Goal: Task Accomplishment & Management: Manage account settings

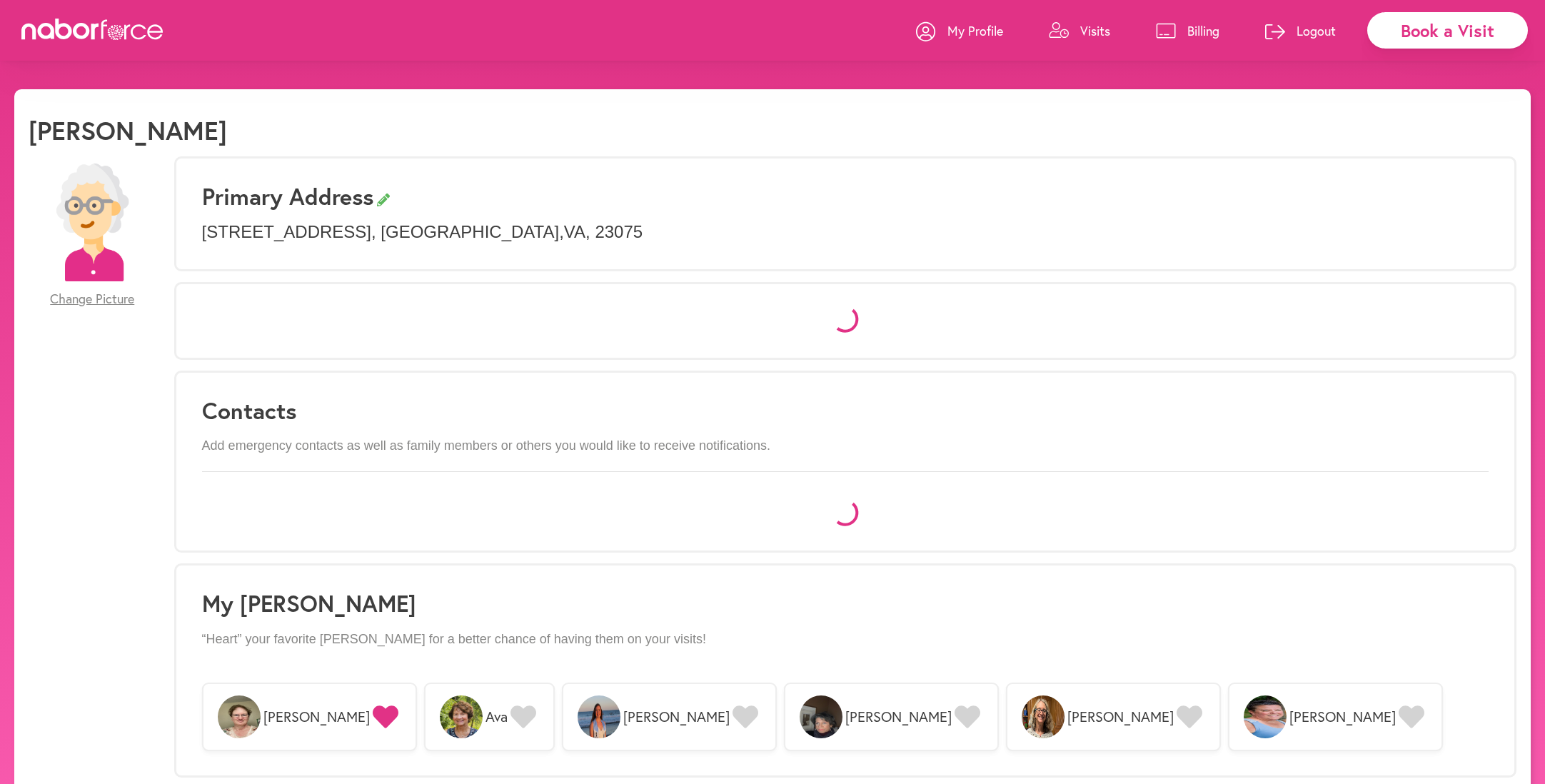
select select "*"
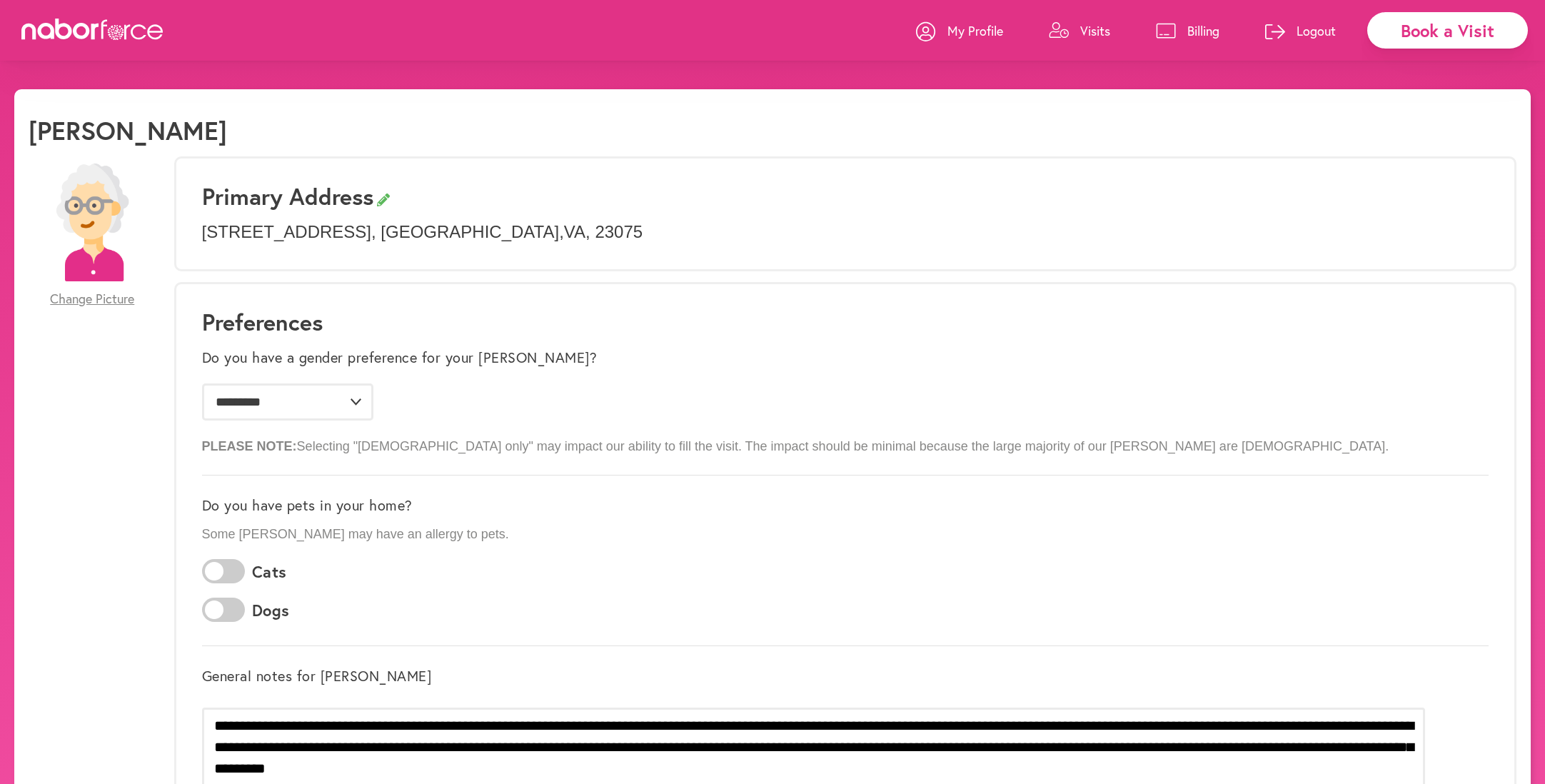
click at [1199, 29] on p "Billing" at bounding box center [1203, 31] width 32 height 17
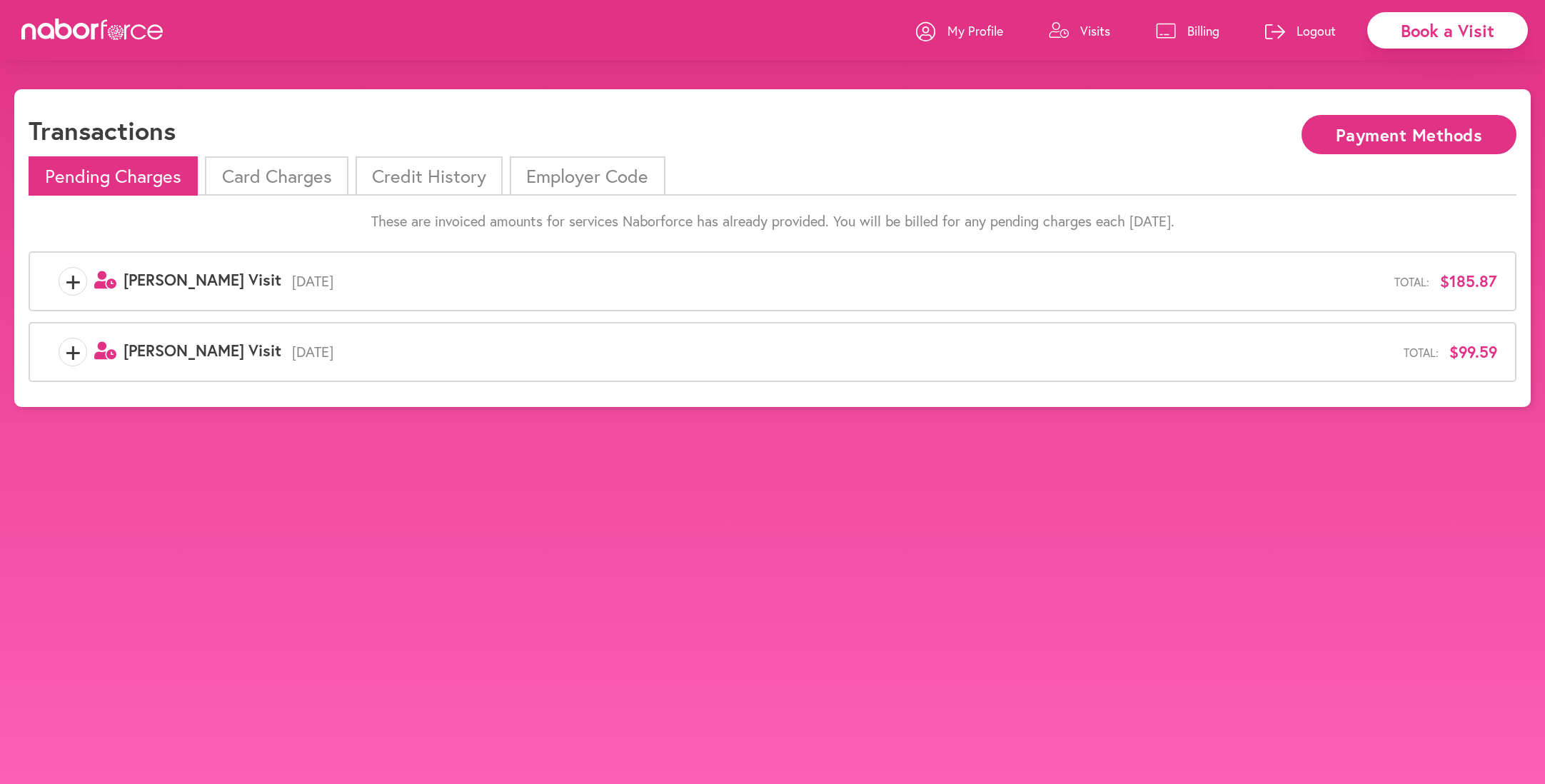
click at [306, 178] on li "Card Charges" at bounding box center [276, 176] width 142 height 39
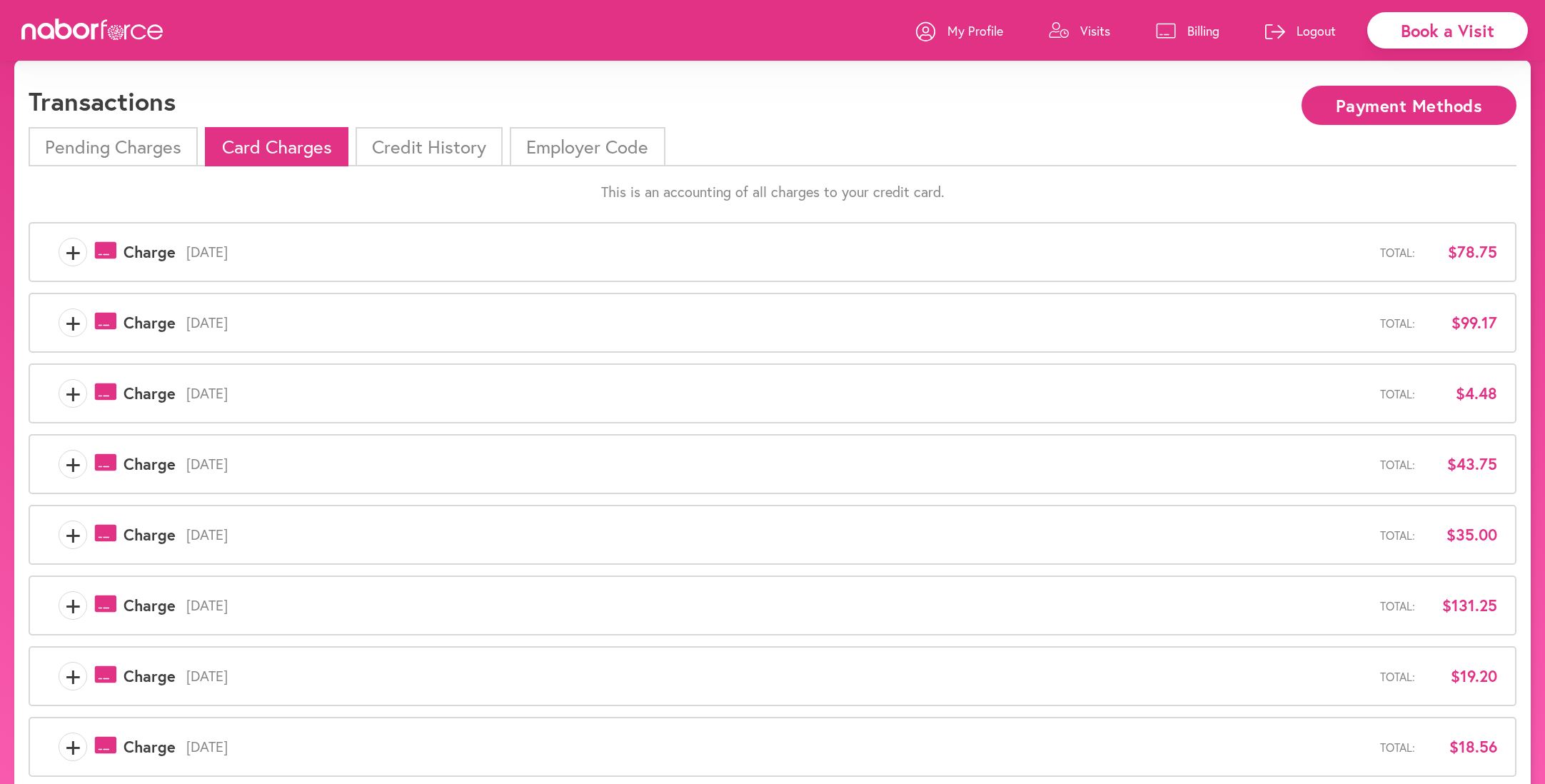
scroll to position [48, 0]
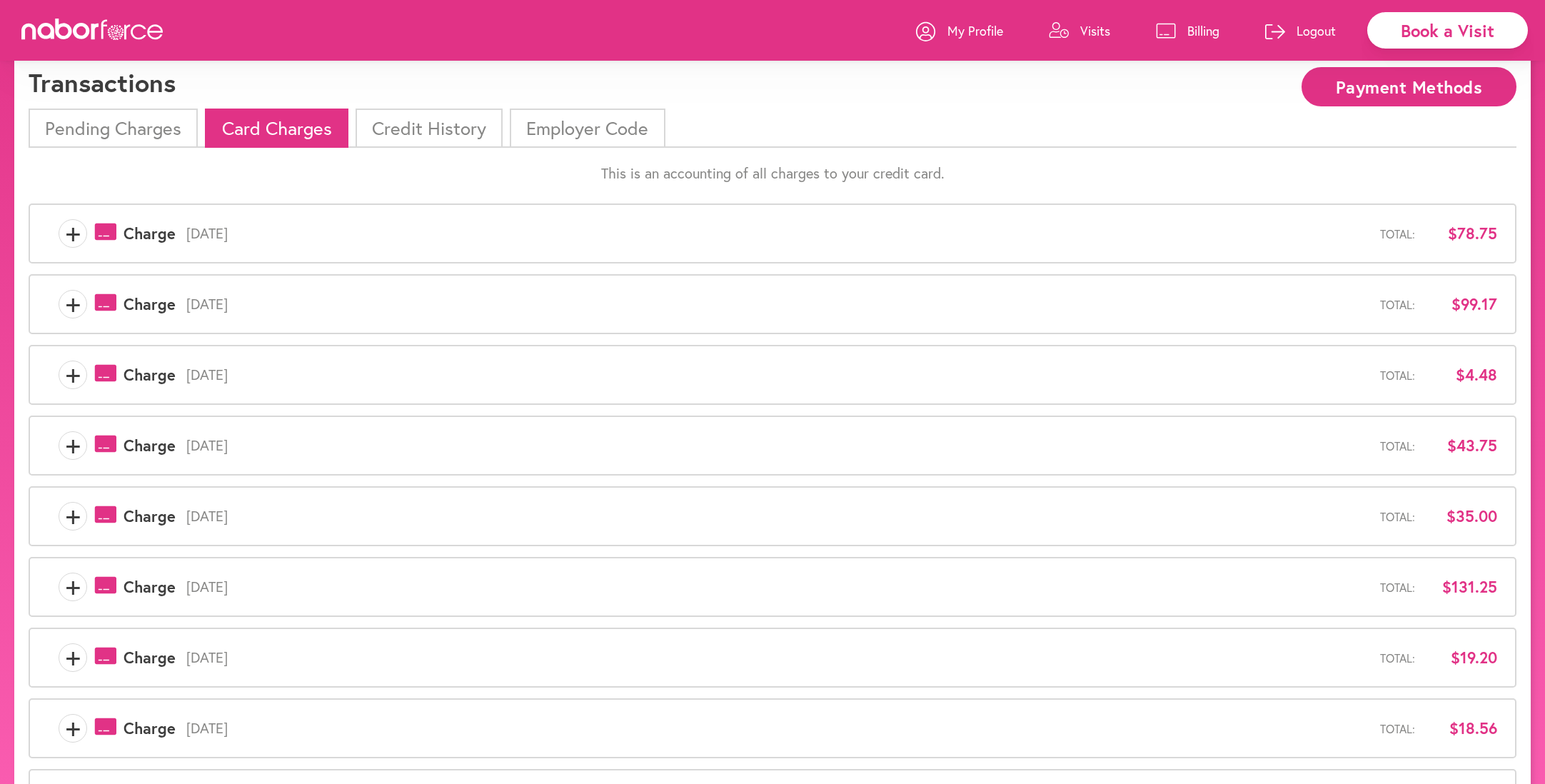
click at [136, 127] on li "Pending Charges" at bounding box center [113, 128] width 169 height 39
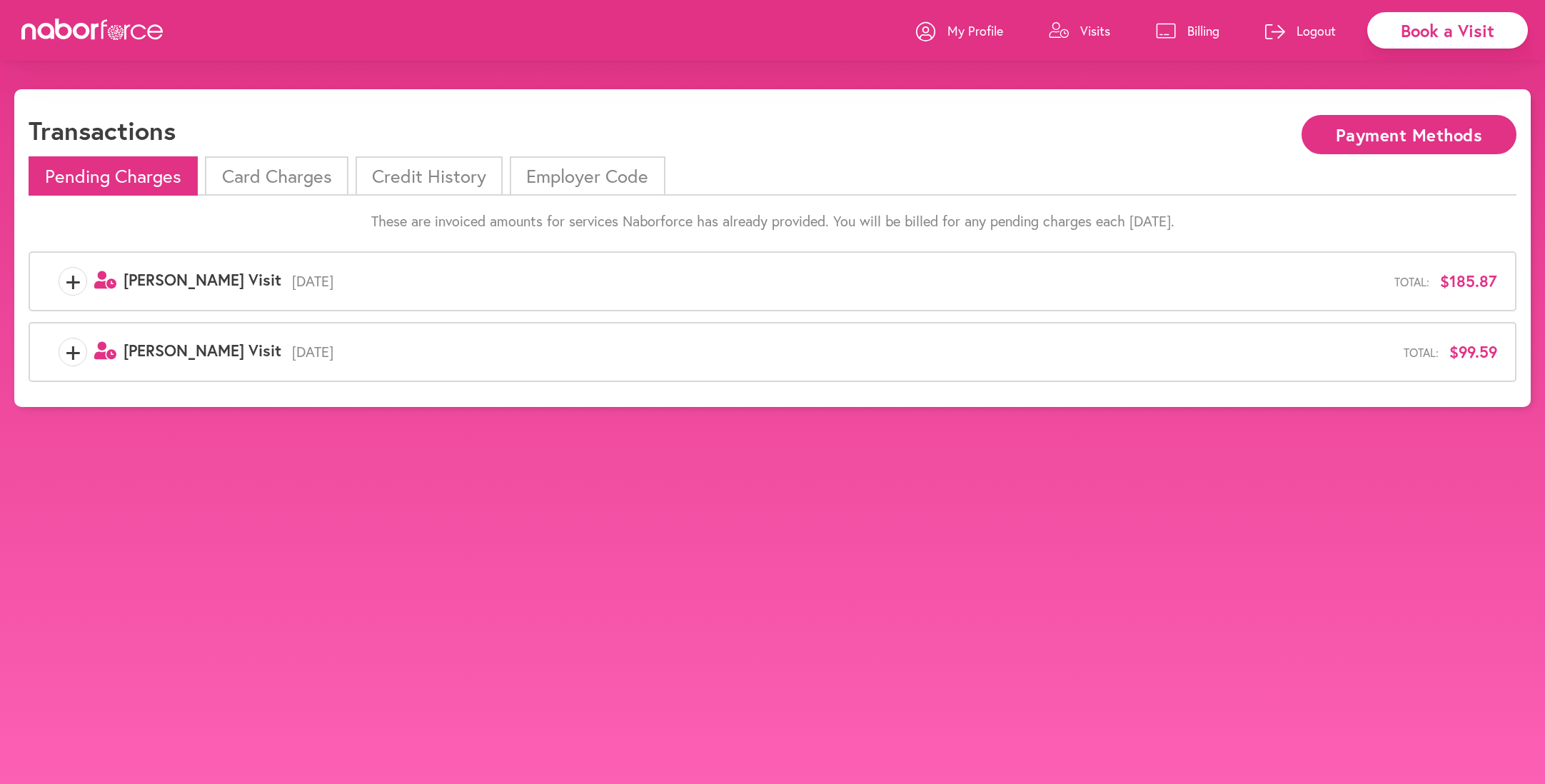
click at [75, 277] on span "+" at bounding box center [73, 281] width 27 height 28
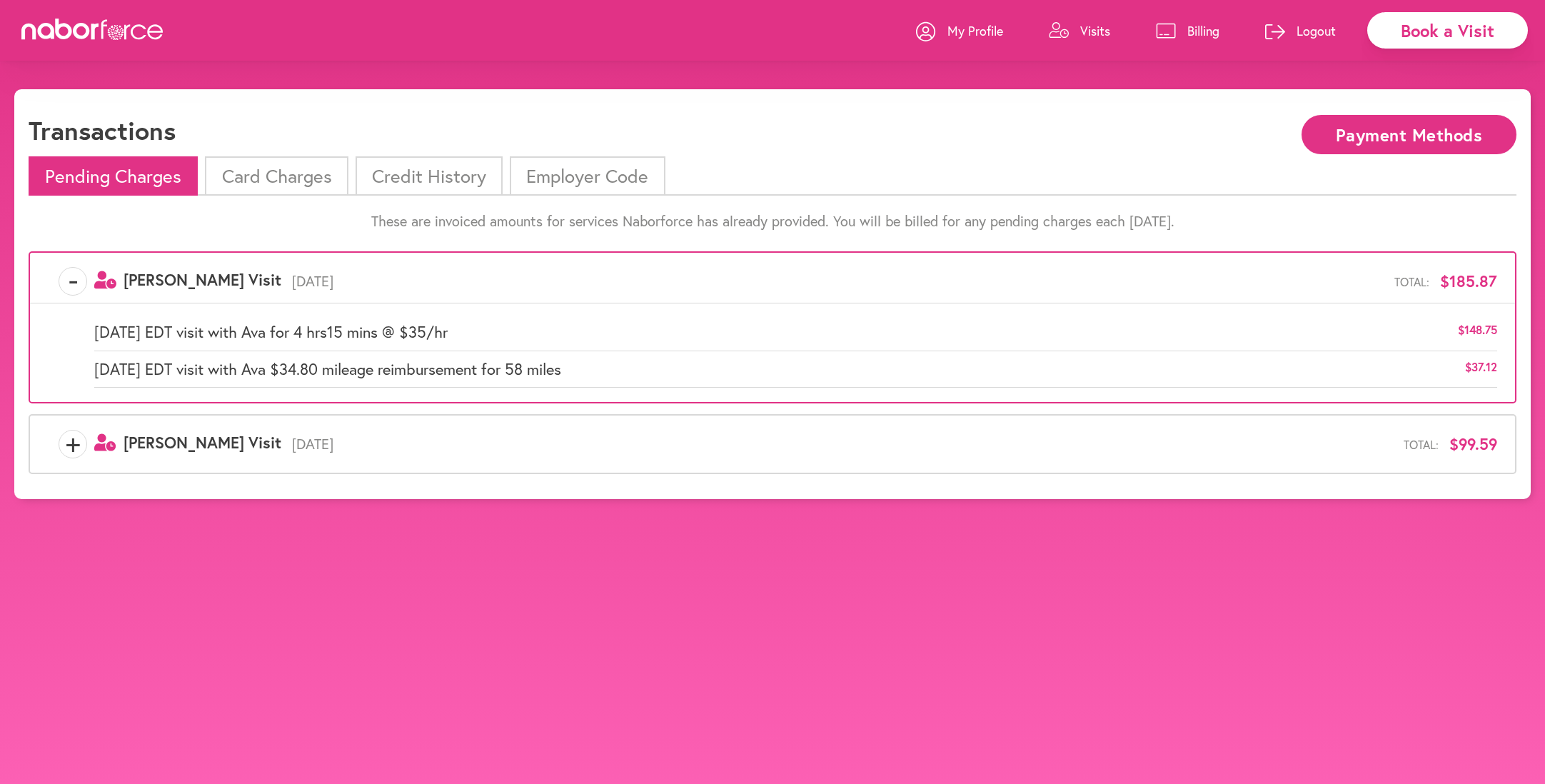
drag, startPoint x: 226, startPoint y: 441, endPoint x: 201, endPoint y: 438, distance: 25.2
click at [281, 441] on span "[DATE]" at bounding box center [842, 444] width 1122 height 17
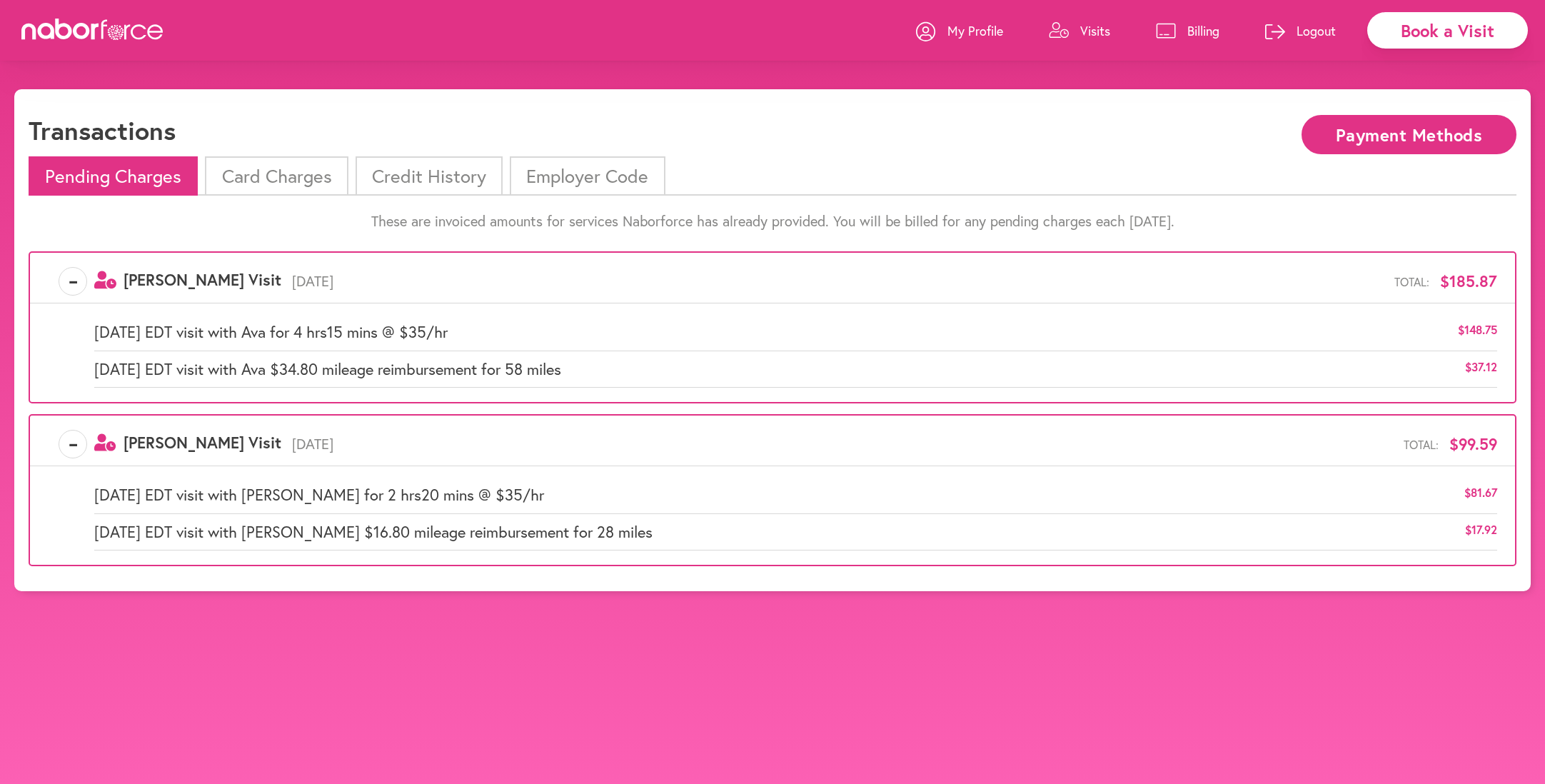
click at [451, 178] on li "Credit History" at bounding box center [429, 176] width 147 height 39
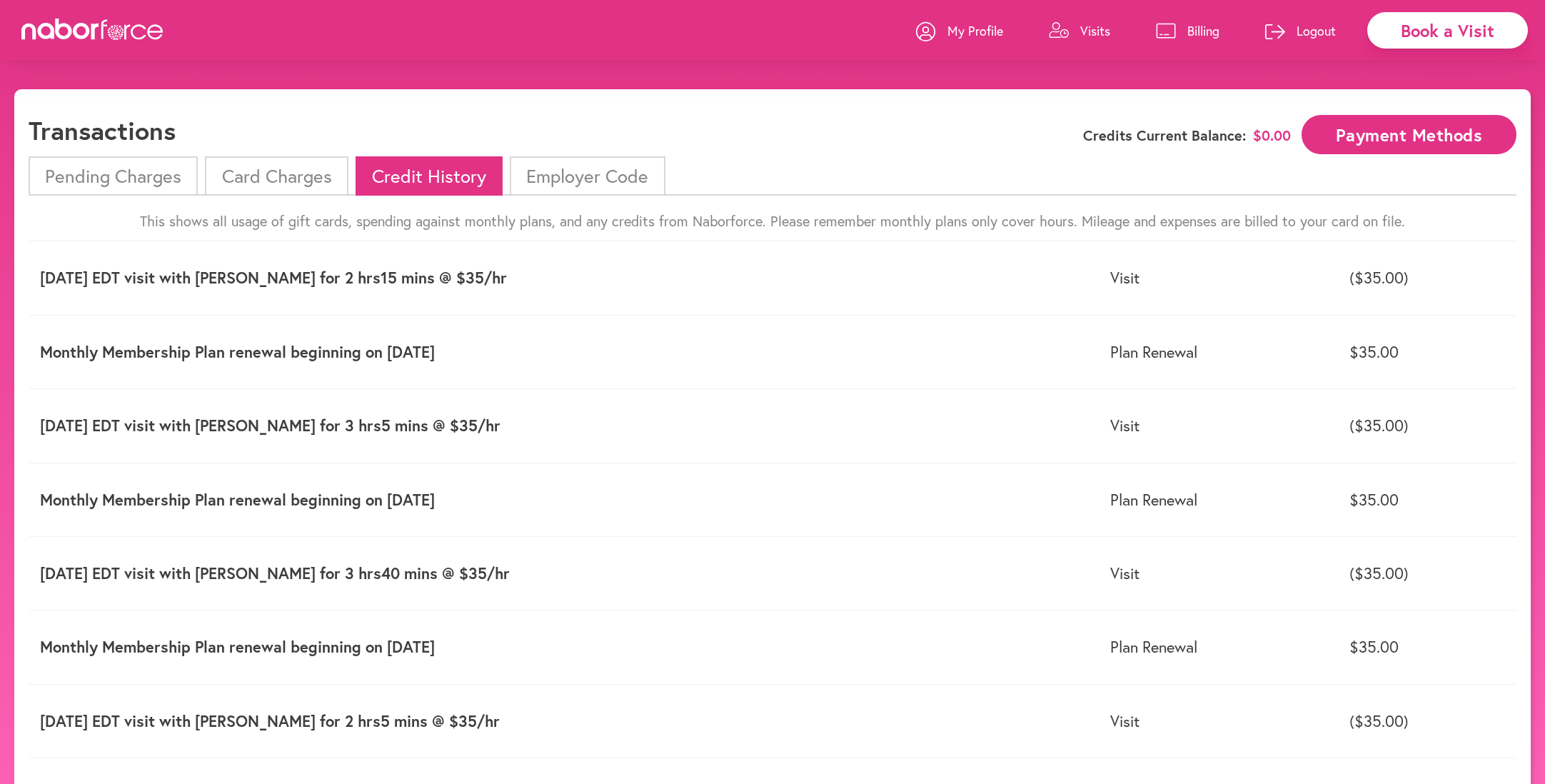
click at [298, 178] on li "Card Charges" at bounding box center [276, 176] width 142 height 39
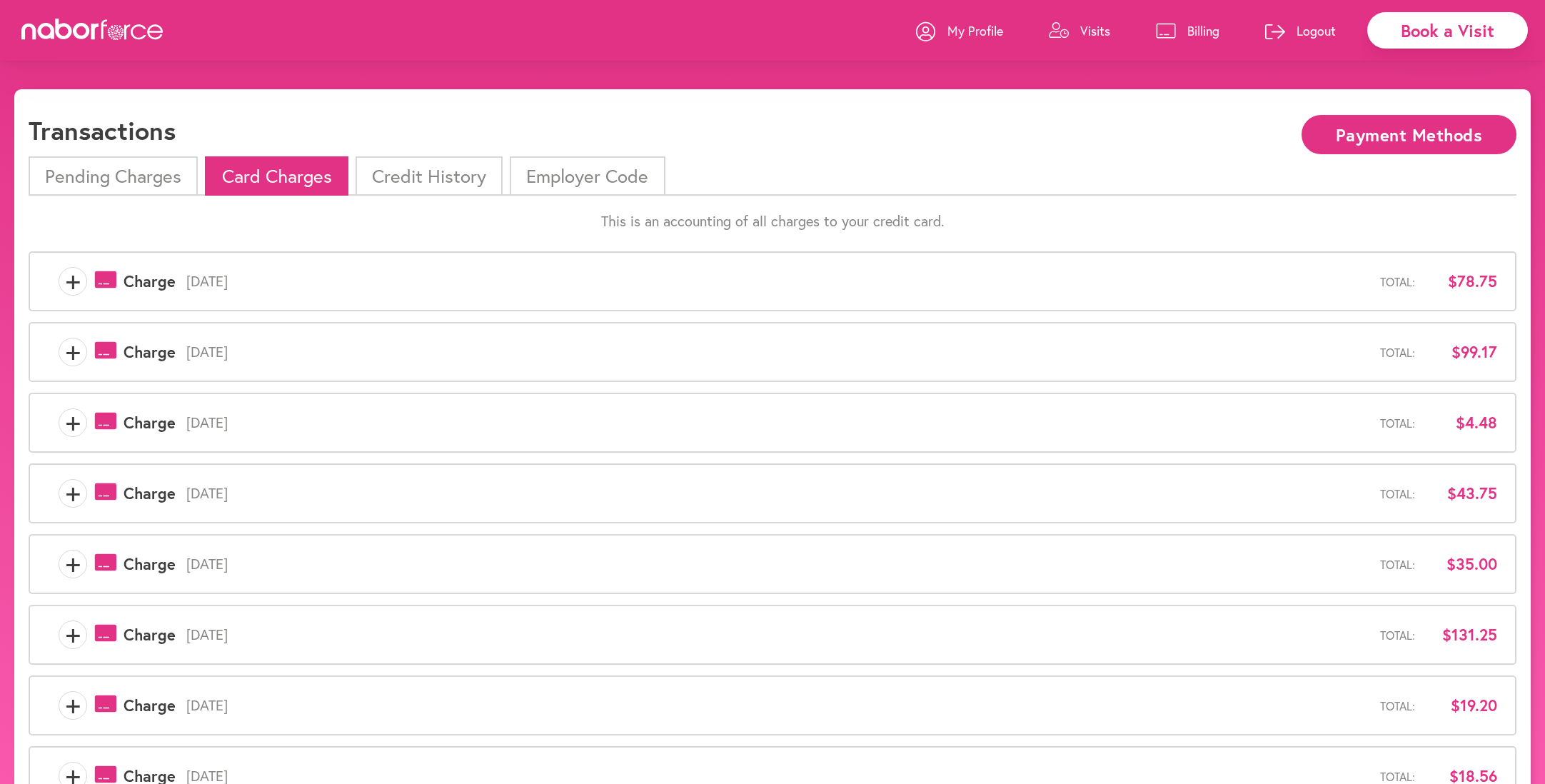
click at [88, 163] on li "Pending Charges" at bounding box center [113, 176] width 169 height 39
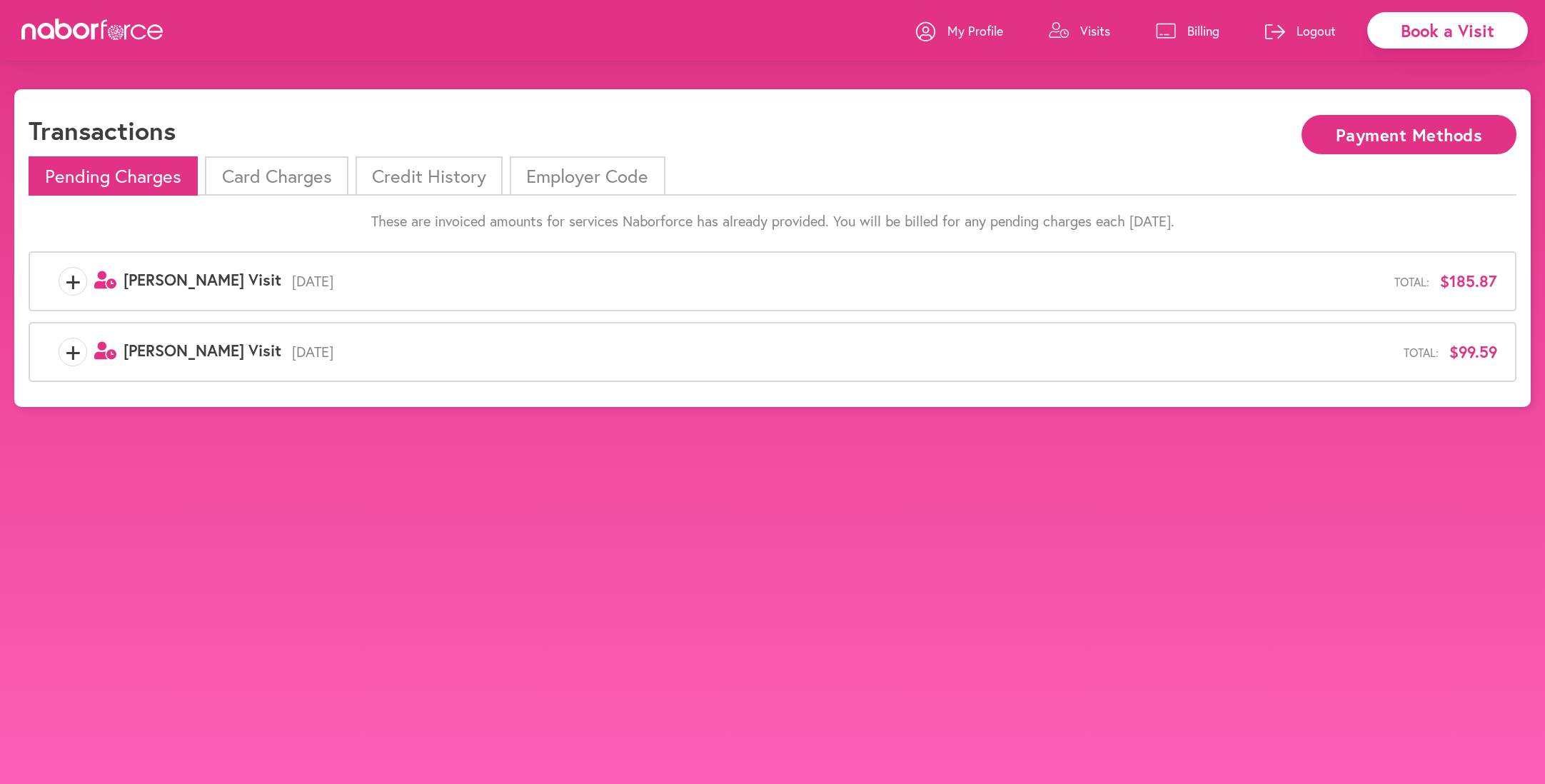
click at [1086, 27] on p "Visits" at bounding box center [1095, 31] width 30 height 17
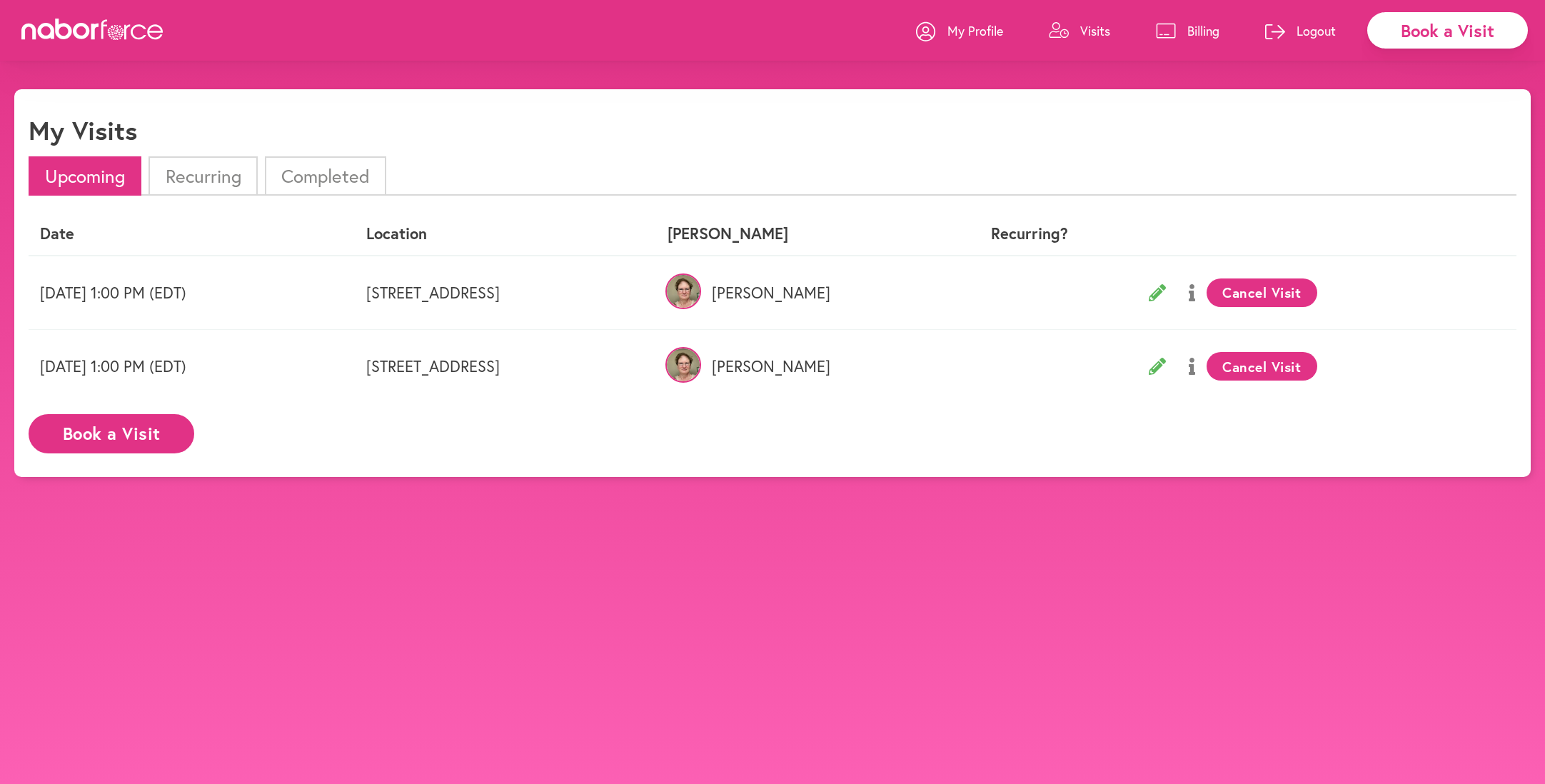
click at [1166, 363] on icon at bounding box center [1157, 366] width 17 height 17
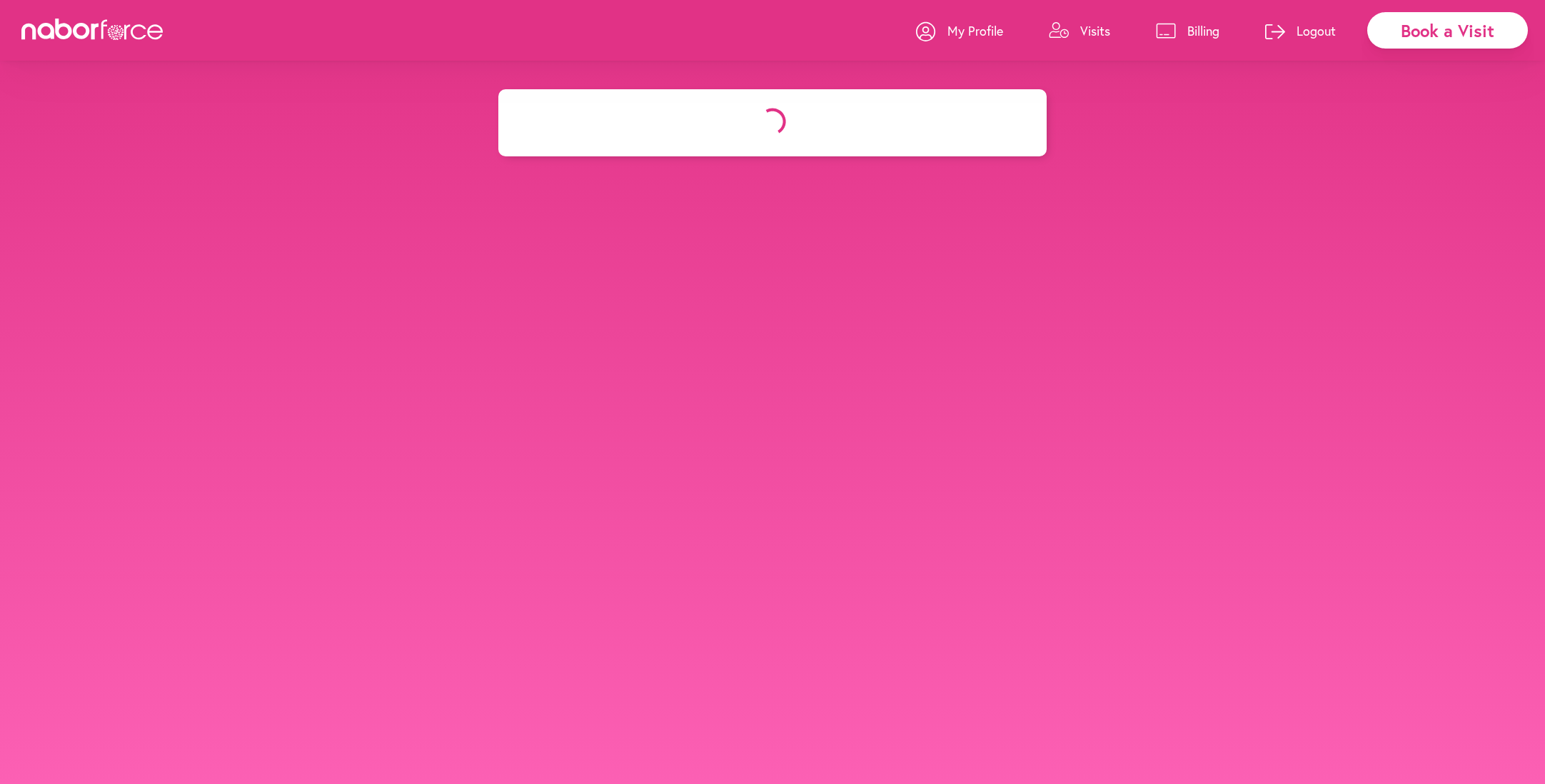
select select "*******"
select select "***"
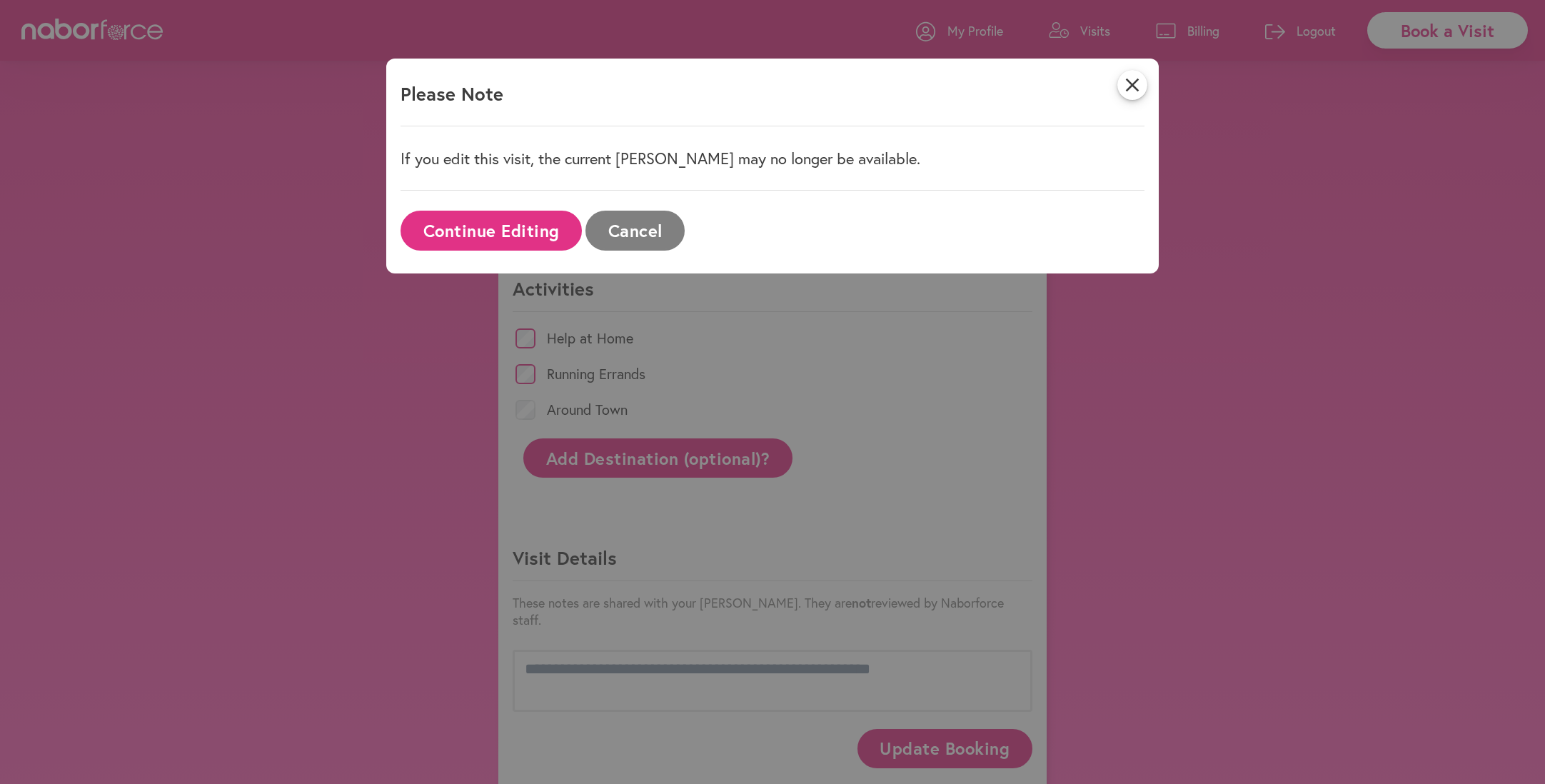
scroll to position [407, 0]
click at [1129, 83] on icon "close" at bounding box center [1132, 85] width 30 height 30
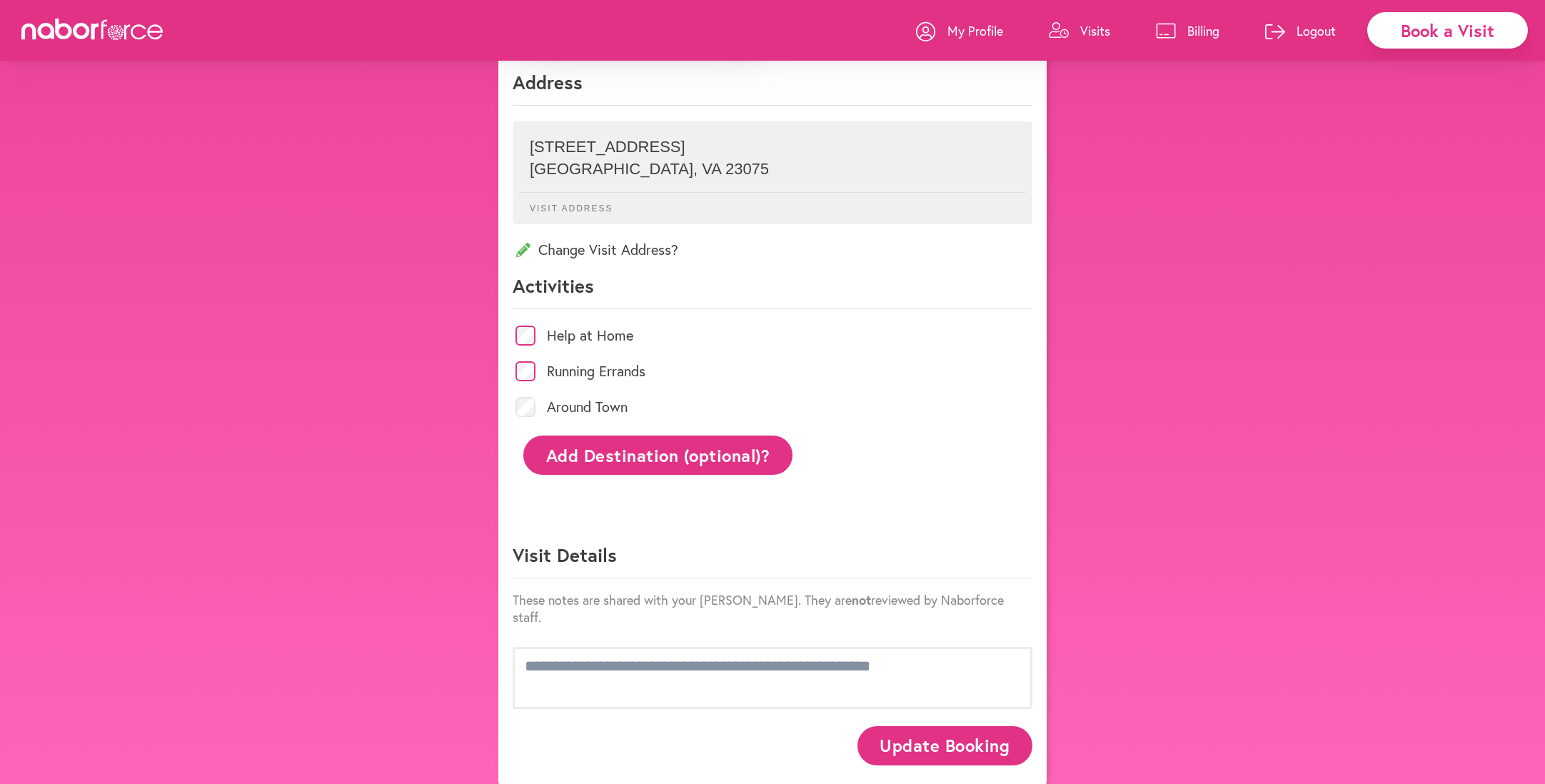
click at [1175, 28] on icon at bounding box center [1166, 31] width 19 height 15
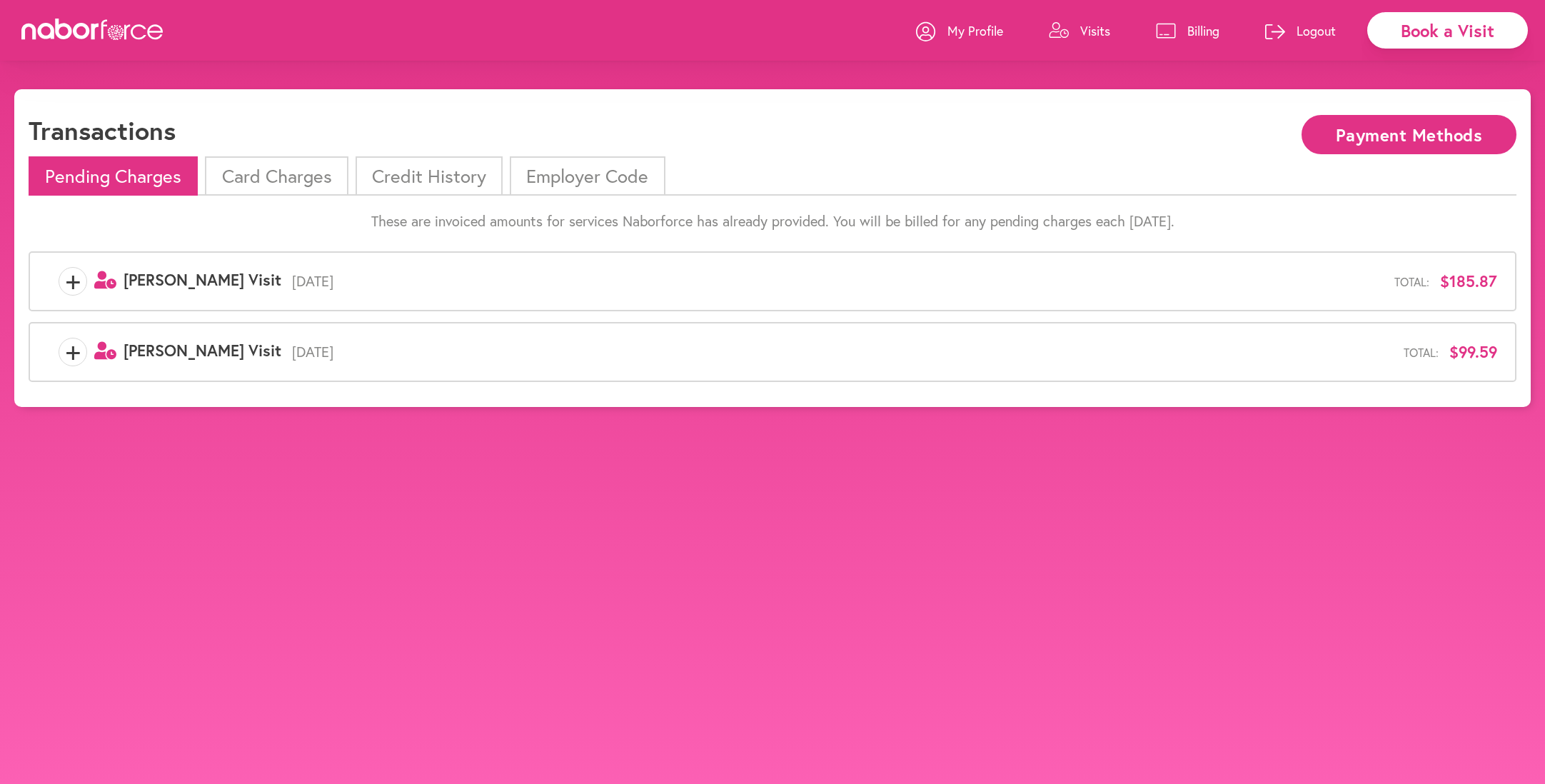
click at [283, 183] on li "Card Charges" at bounding box center [276, 176] width 142 height 39
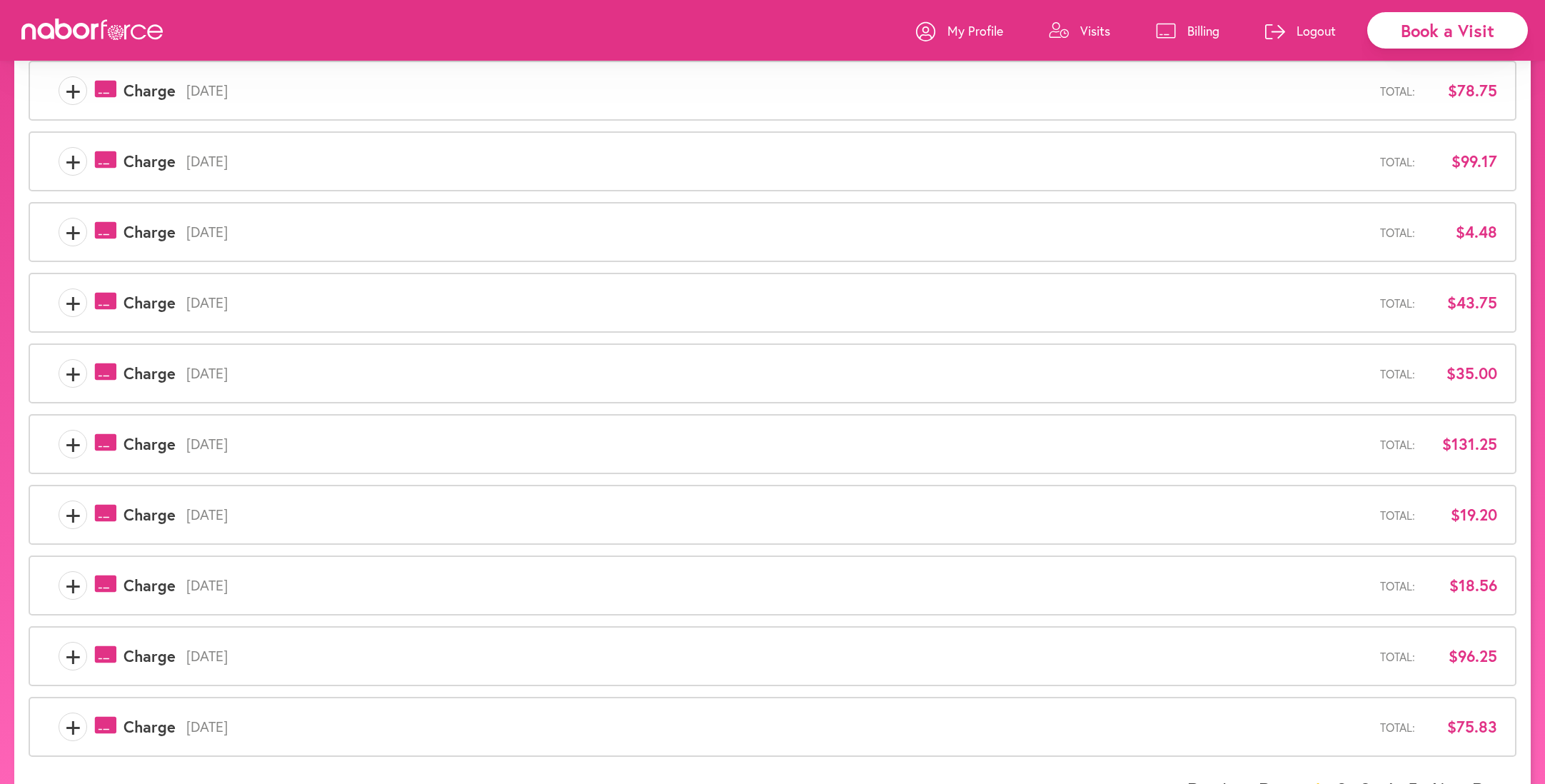
scroll to position [235, 0]
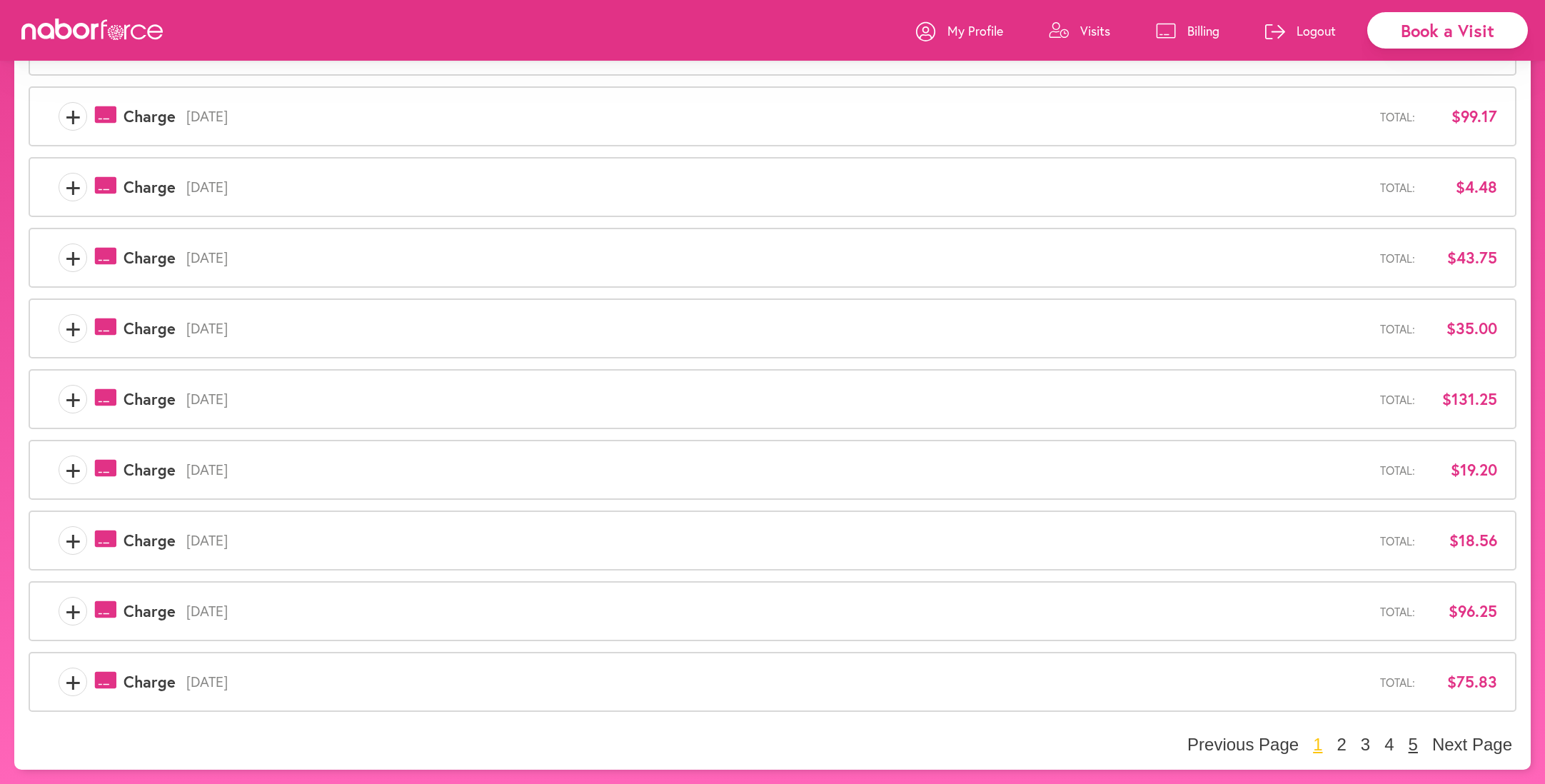
click at [1411, 738] on button "5" at bounding box center [1413, 744] width 18 height 22
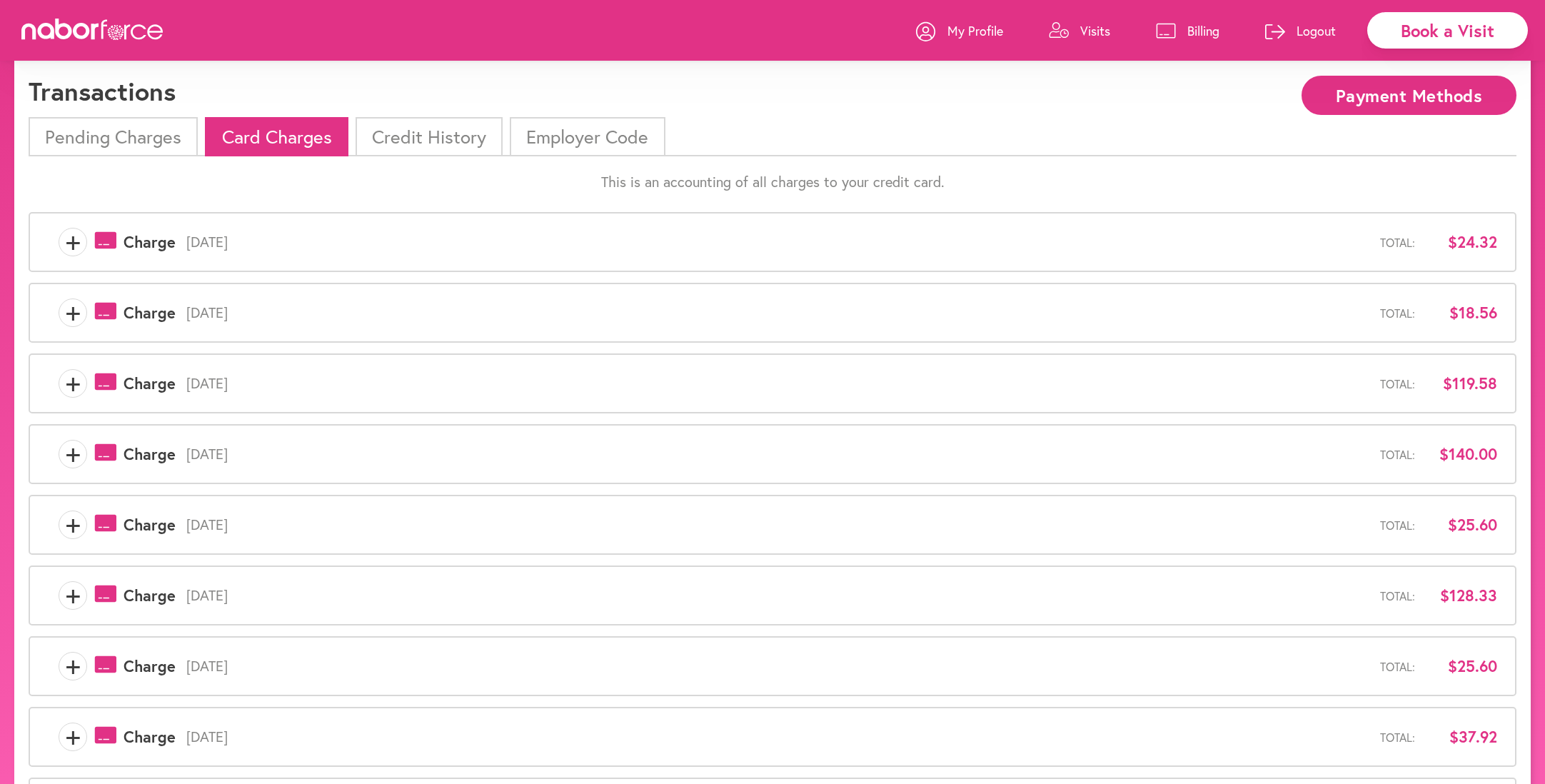
scroll to position [0, 0]
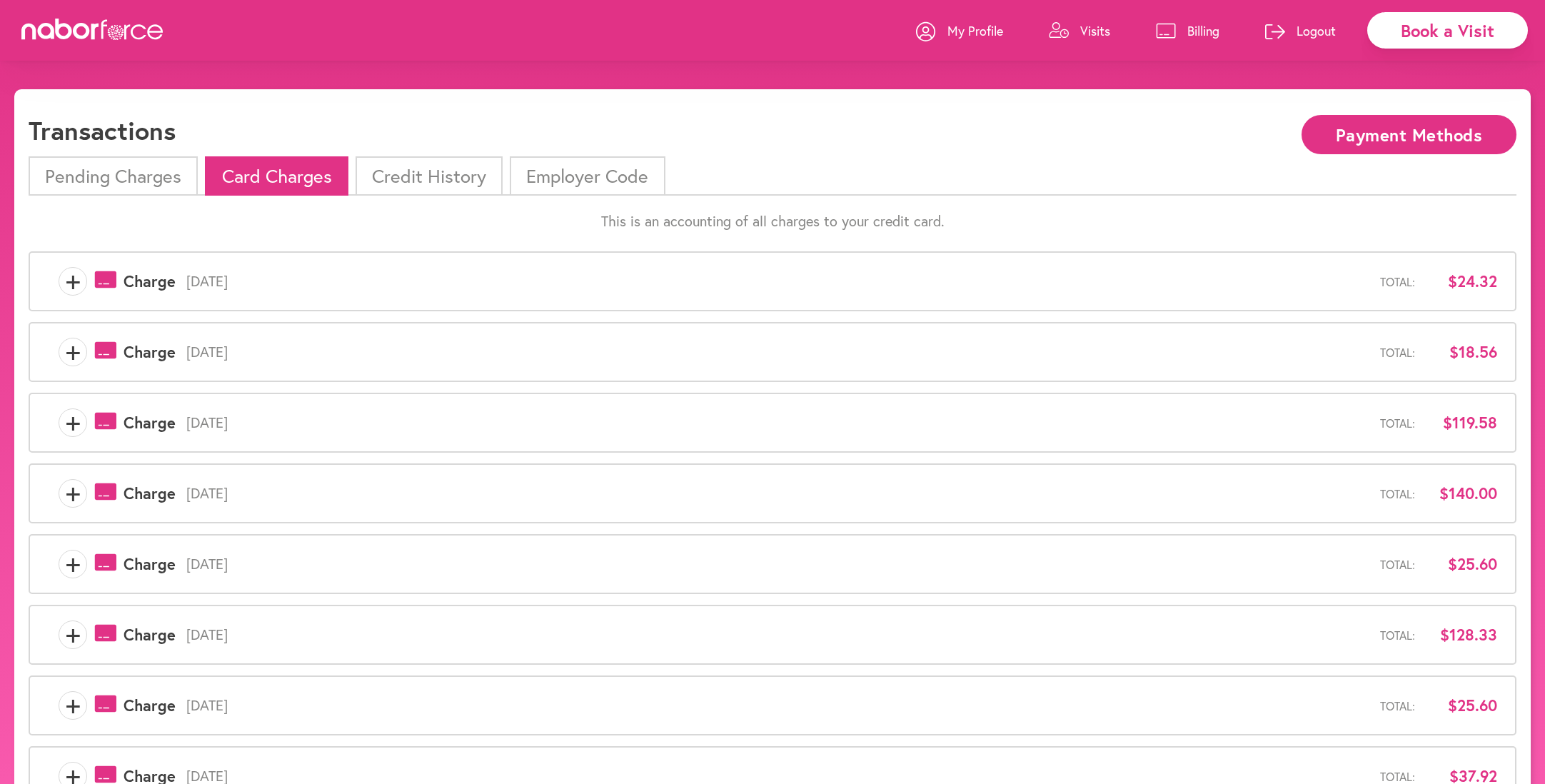
click at [92, 180] on li "Pending Charges" at bounding box center [113, 176] width 169 height 39
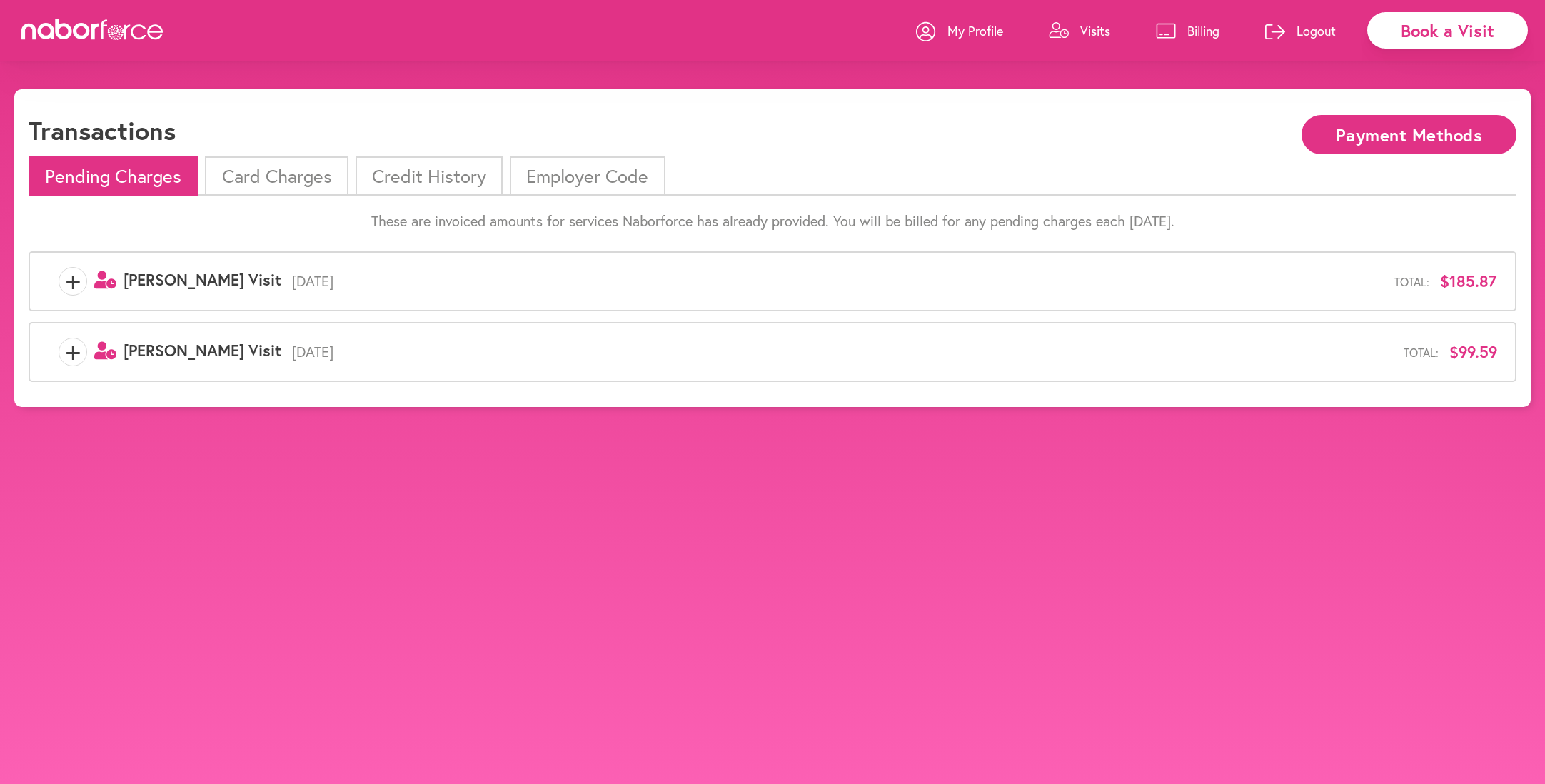
click at [346, 175] on li "Card Charges" at bounding box center [276, 176] width 142 height 39
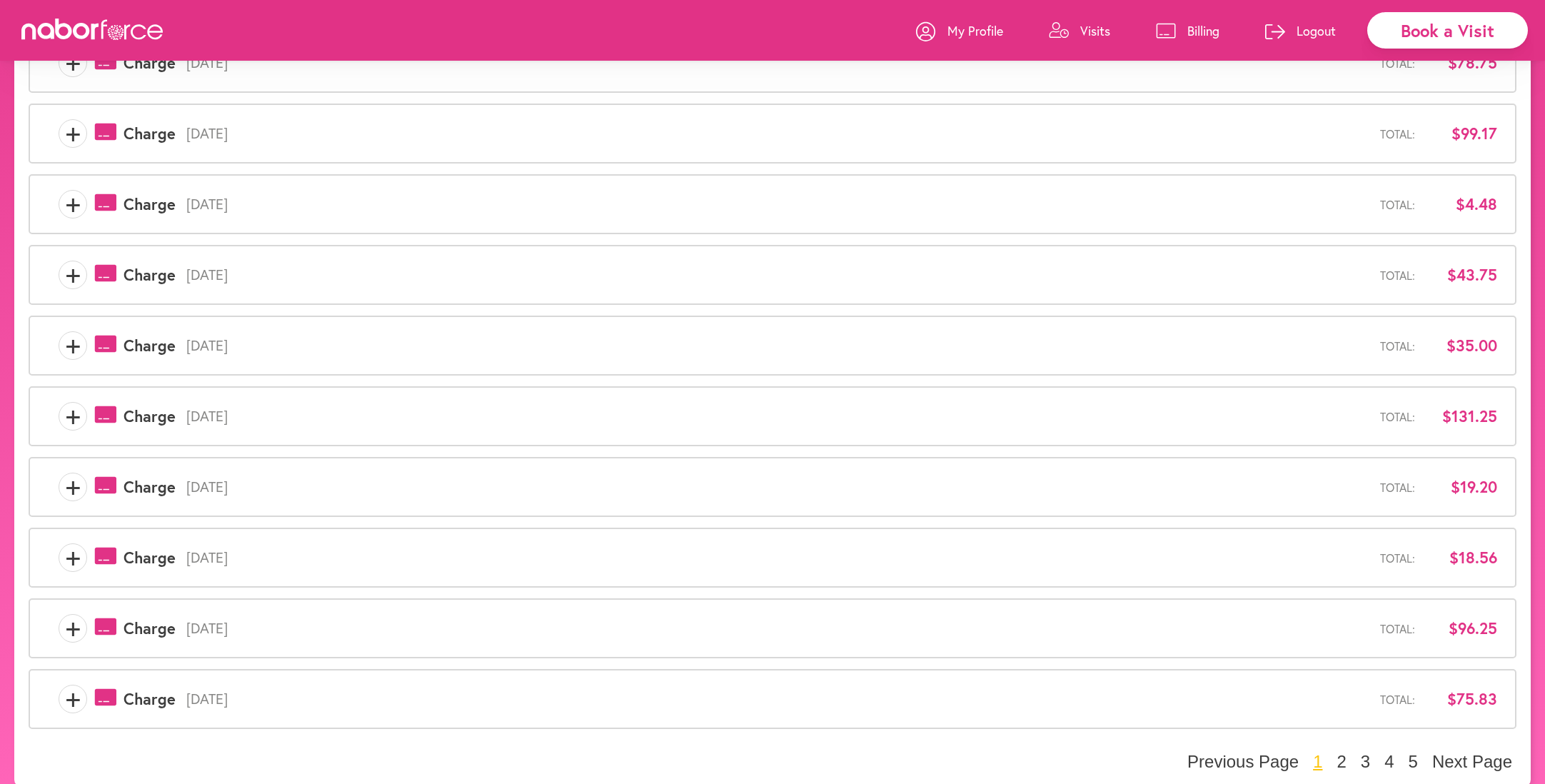
scroll to position [235, 0]
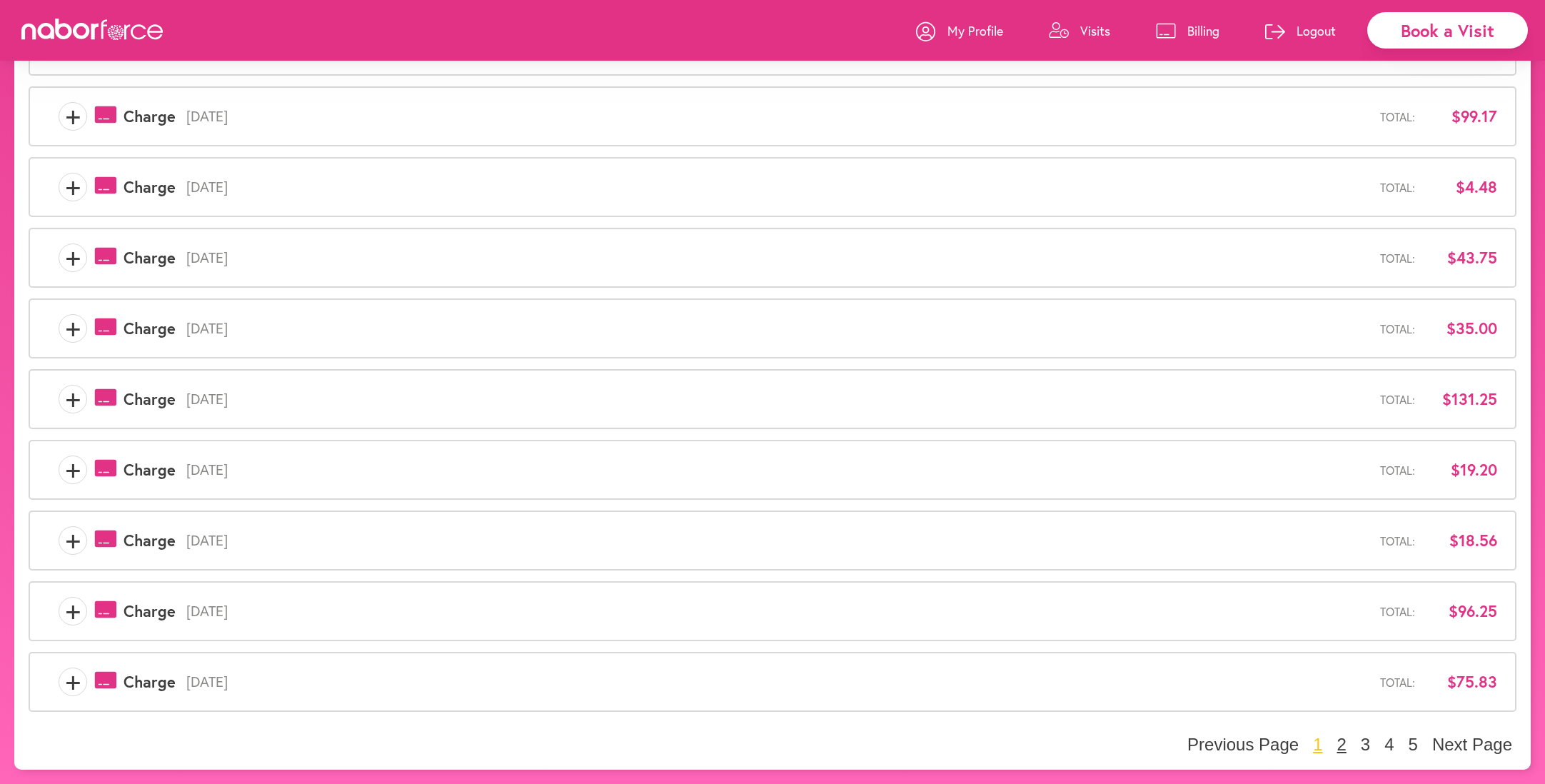
click at [1340, 744] on button "2" at bounding box center [1341, 744] width 18 height 22
click at [1364, 744] on button "3" at bounding box center [1365, 744] width 18 height 22
click at [1385, 746] on button "4" at bounding box center [1389, 744] width 18 height 22
click at [1365, 743] on button "3" at bounding box center [1365, 744] width 18 height 22
click at [1340, 740] on button "2" at bounding box center [1341, 744] width 18 height 22
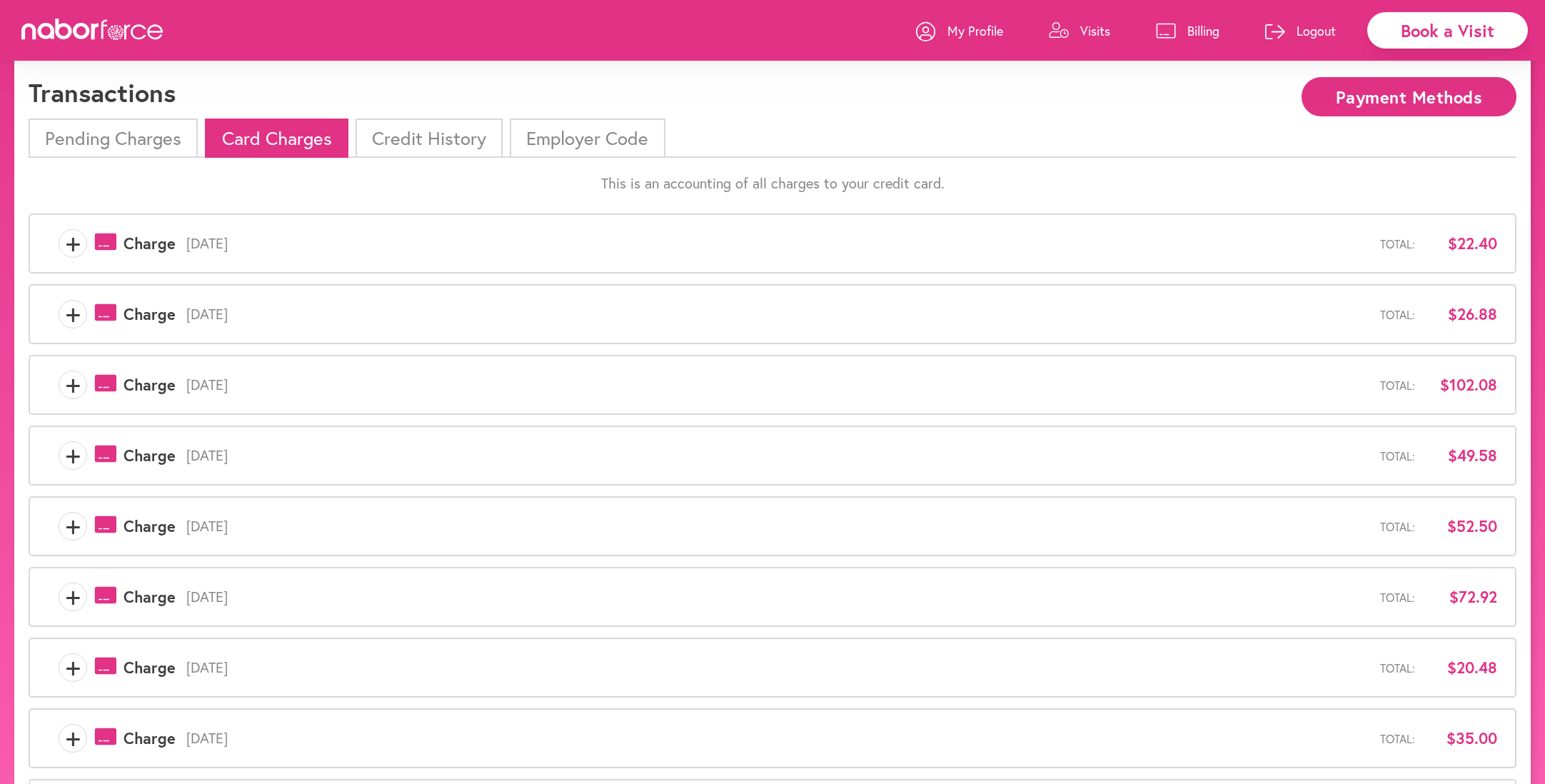
scroll to position [0, 0]
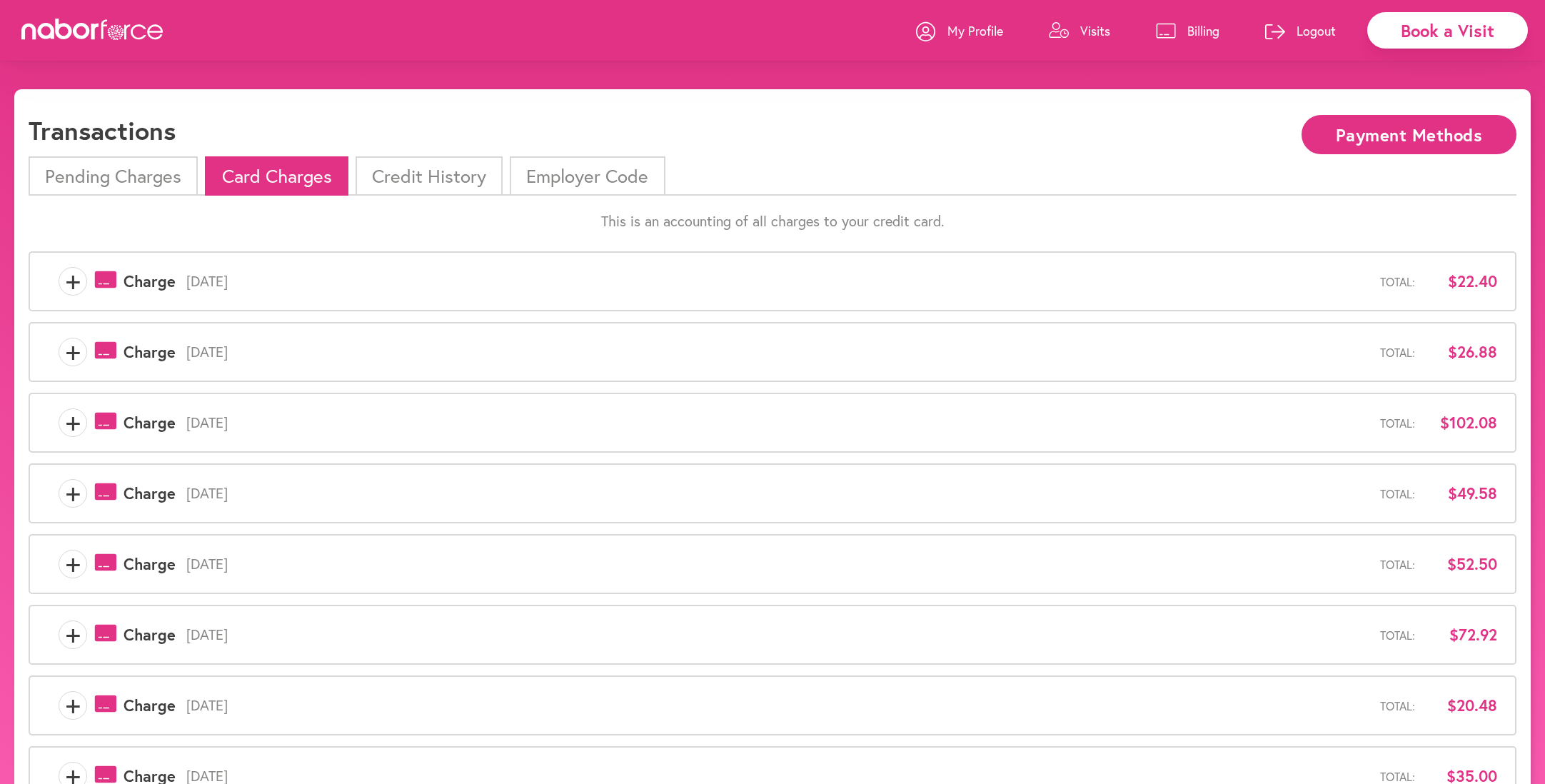
click at [106, 283] on icon "payments-outline-icon-pink Created with Sketch." at bounding box center [106, 280] width 22 height 18
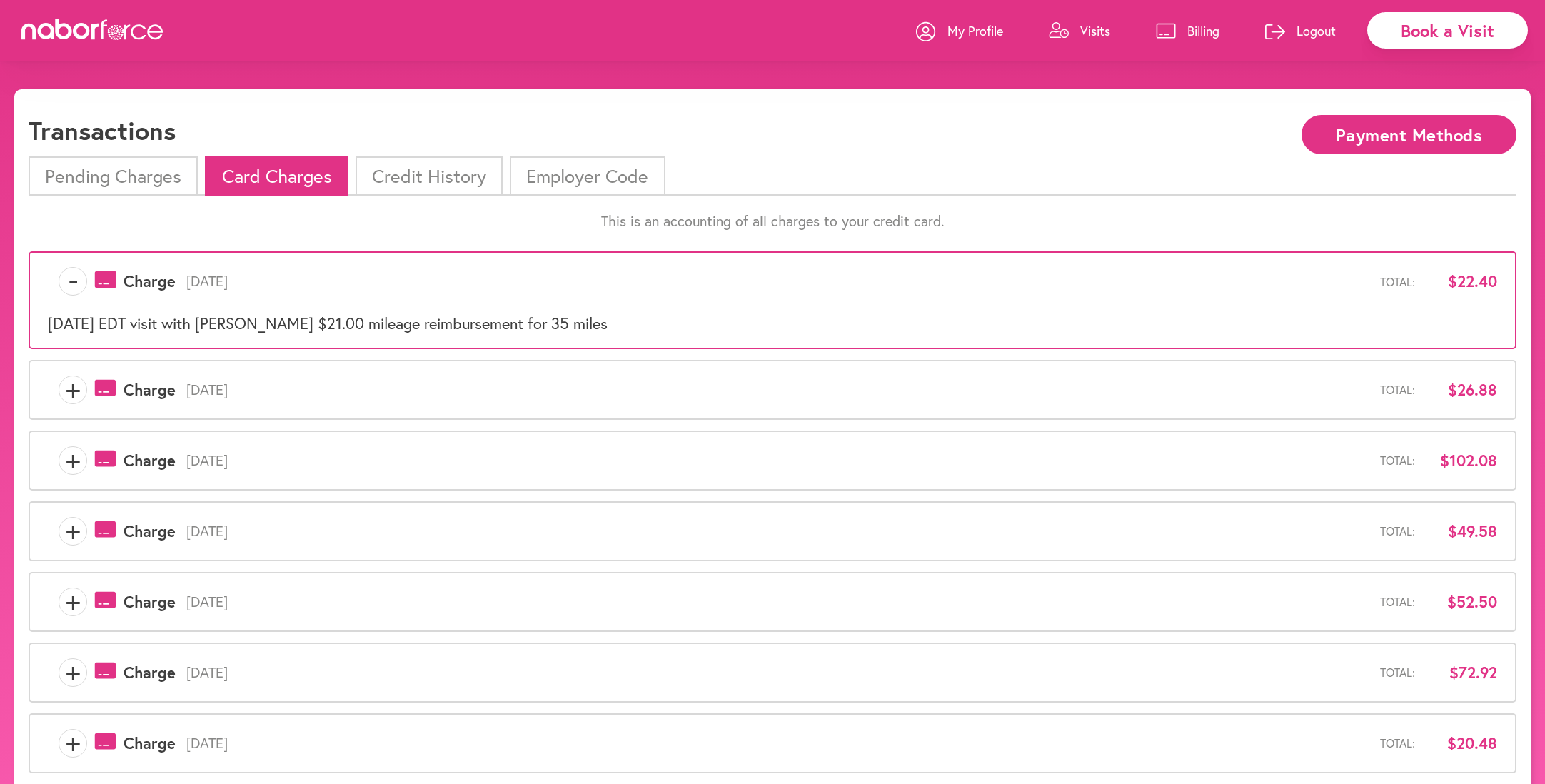
click at [71, 276] on span "-" at bounding box center [73, 281] width 27 height 28
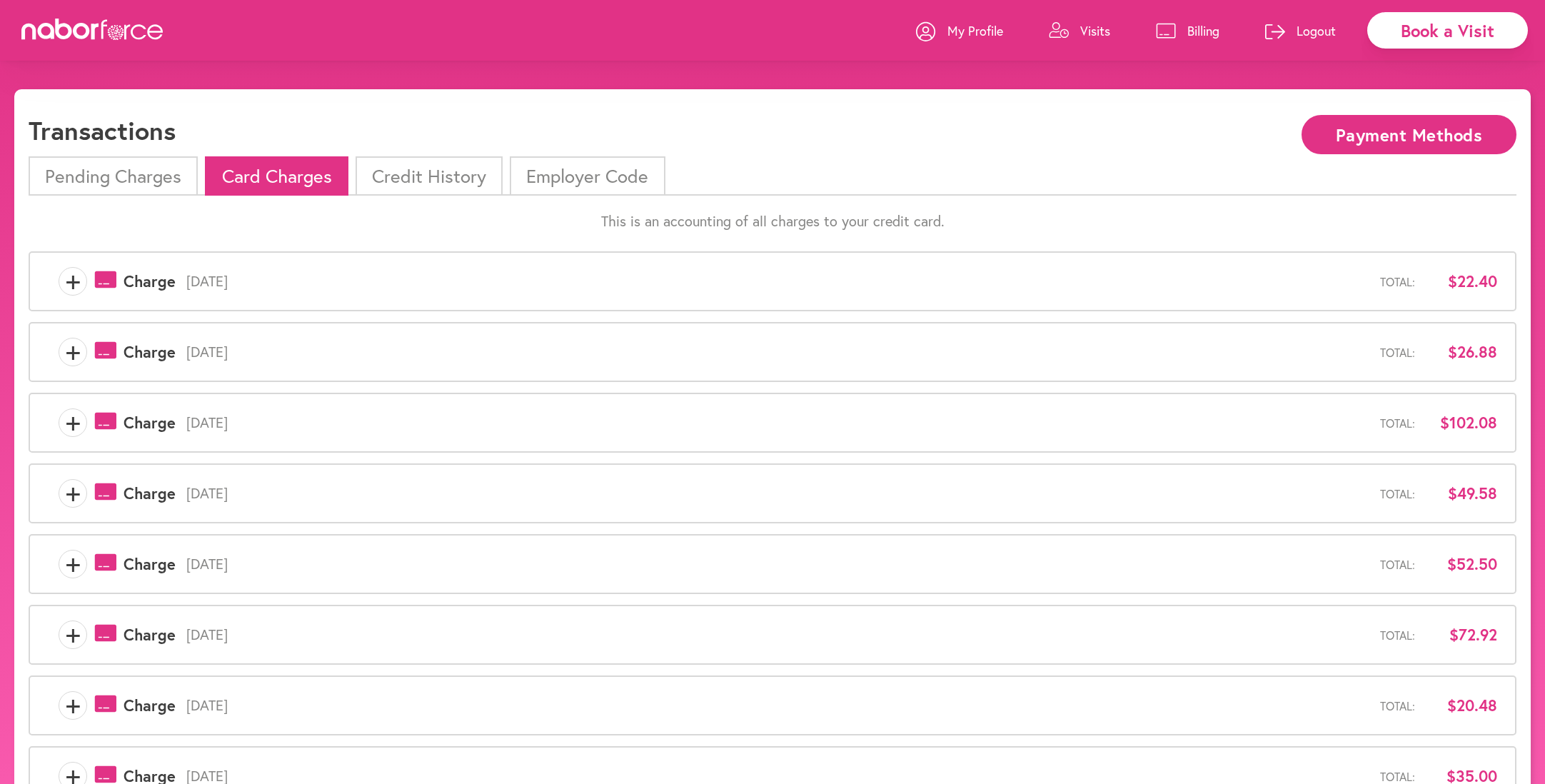
click at [67, 351] on span "+" at bounding box center [73, 352] width 27 height 28
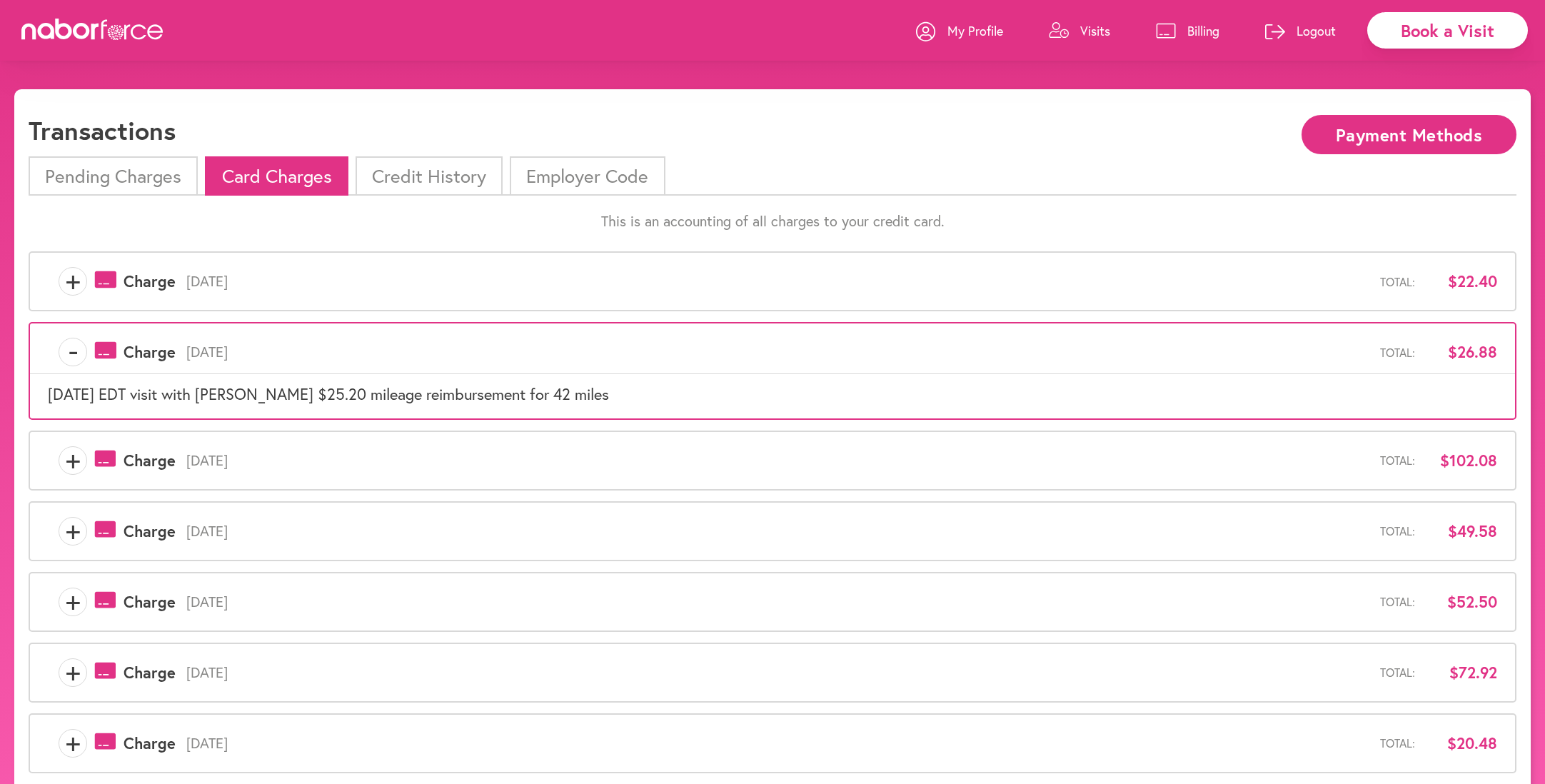
click at [72, 455] on span "+" at bounding box center [73, 460] width 27 height 28
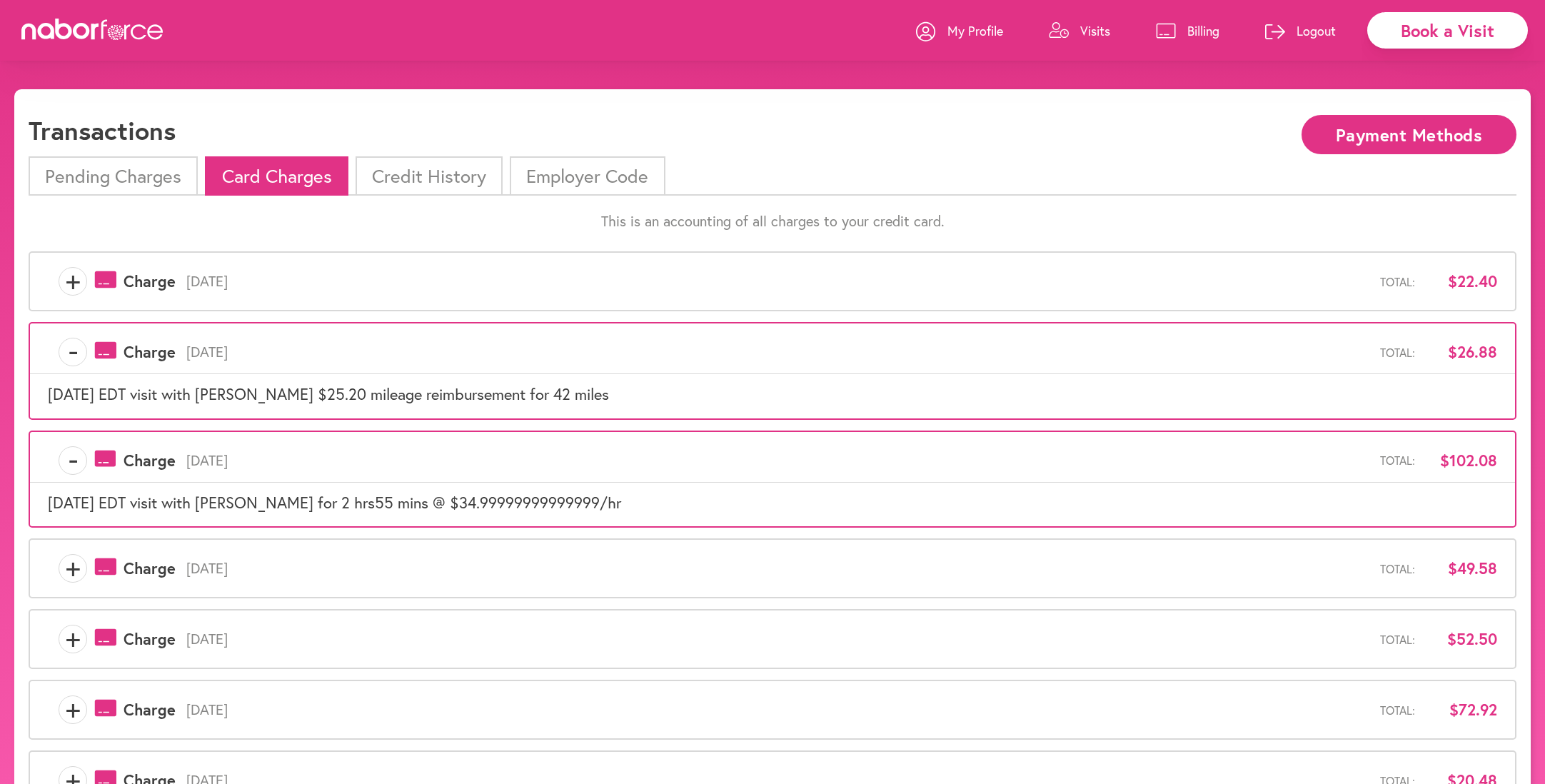
click at [71, 567] on span "+" at bounding box center [73, 568] width 27 height 28
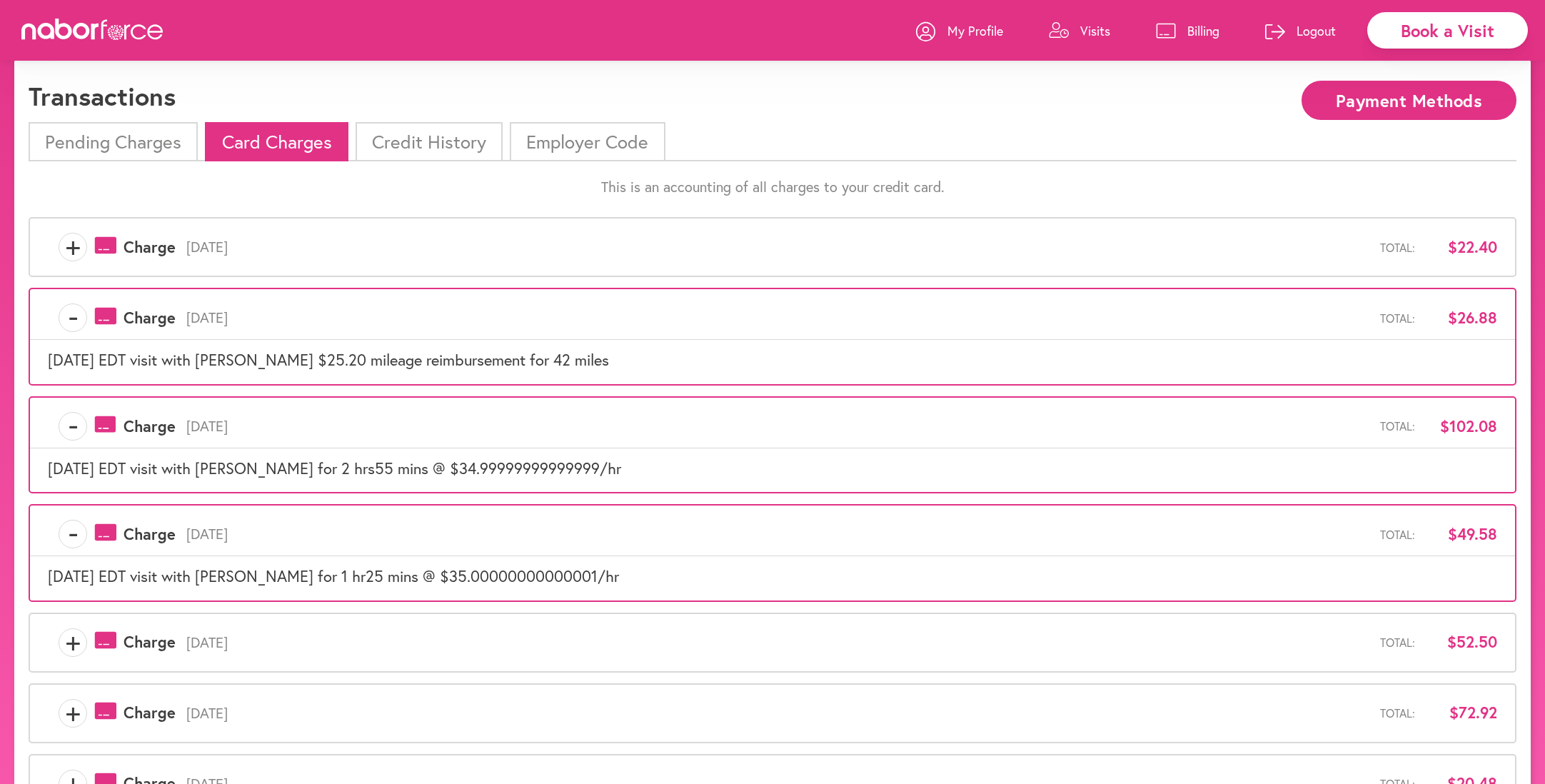
scroll to position [39, 0]
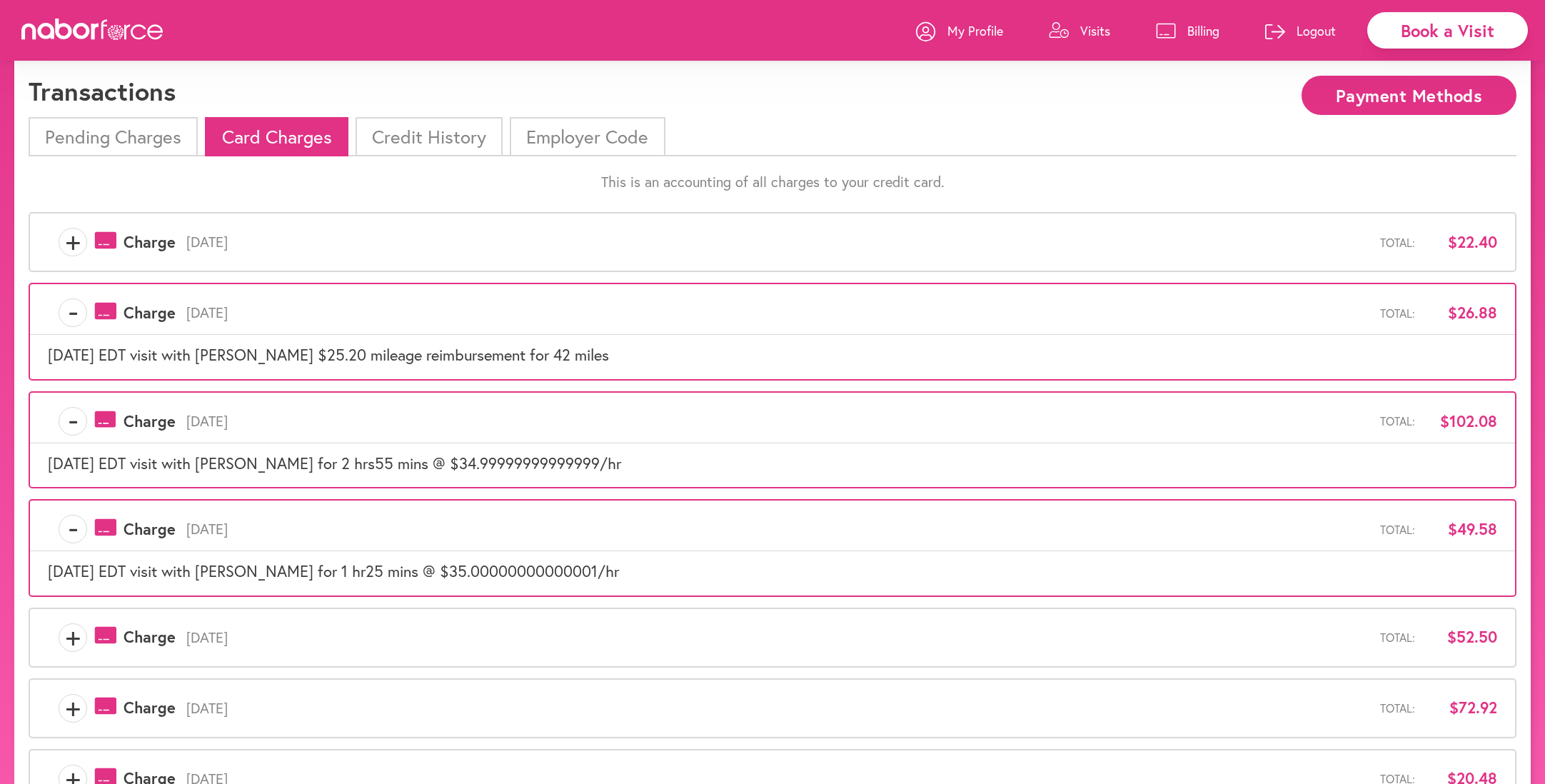
click at [67, 624] on span "+" at bounding box center [73, 637] width 27 height 28
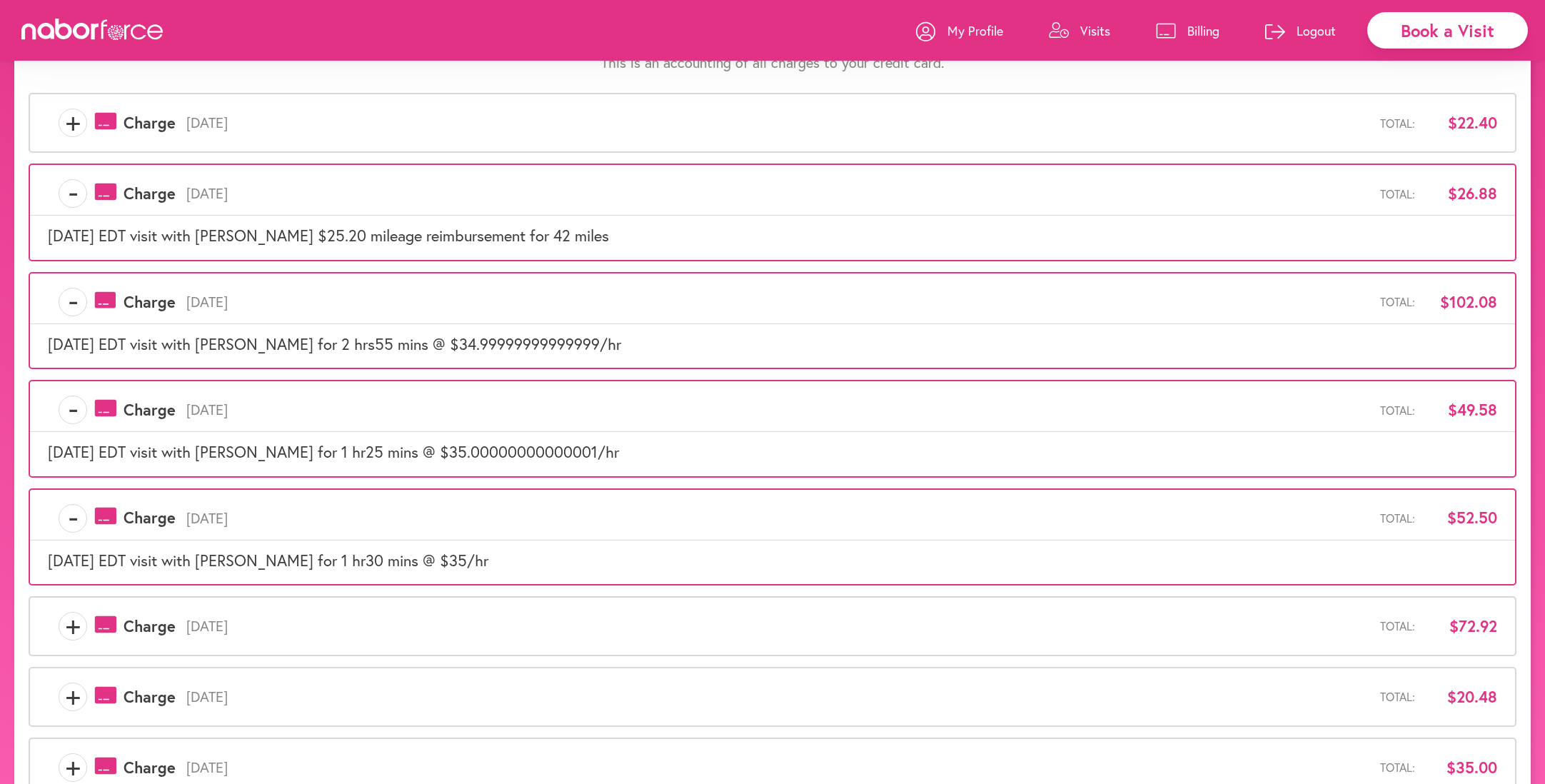
scroll to position [164, 0]
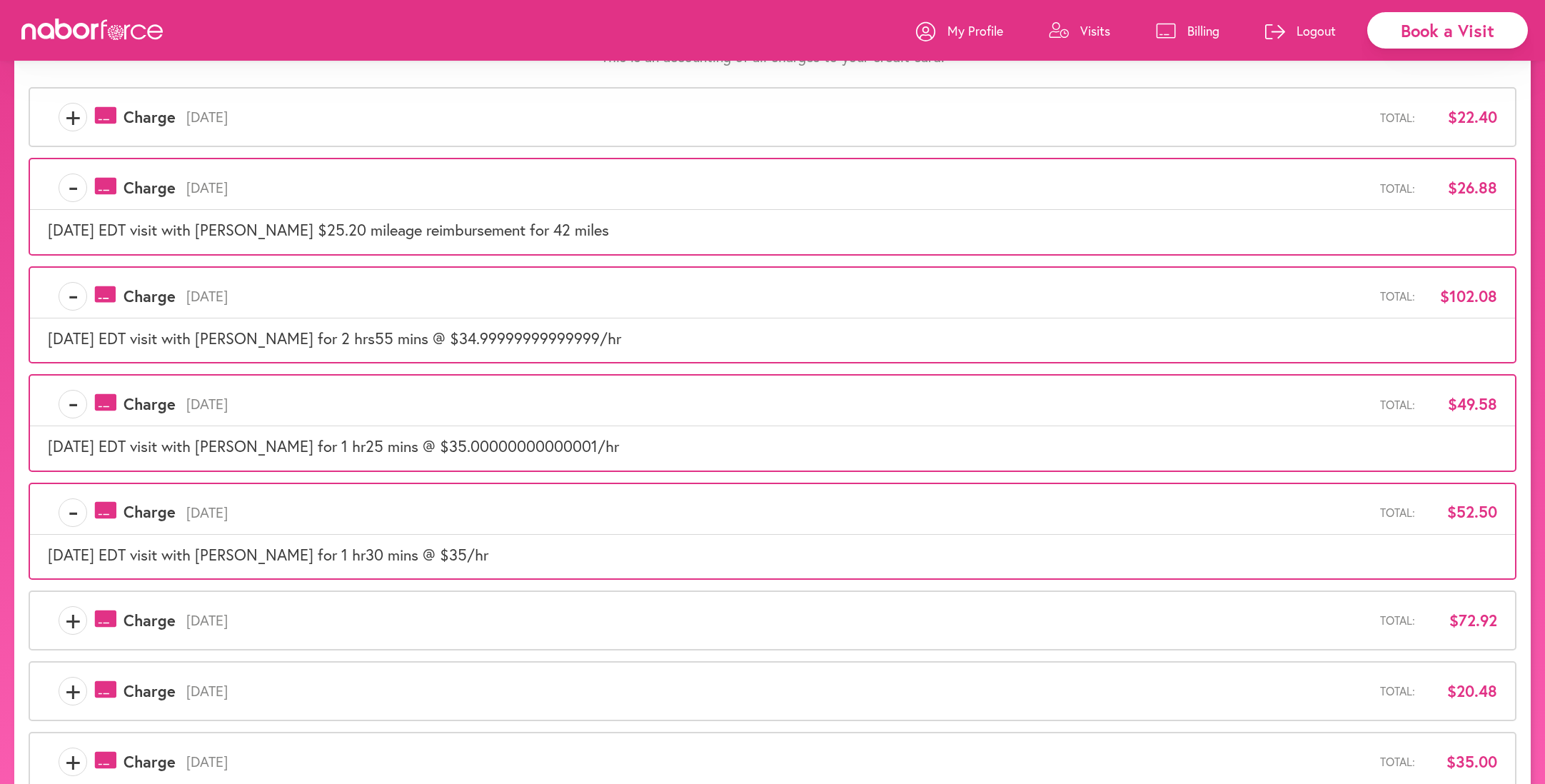
click at [67, 618] on span "+" at bounding box center [73, 621] width 27 height 28
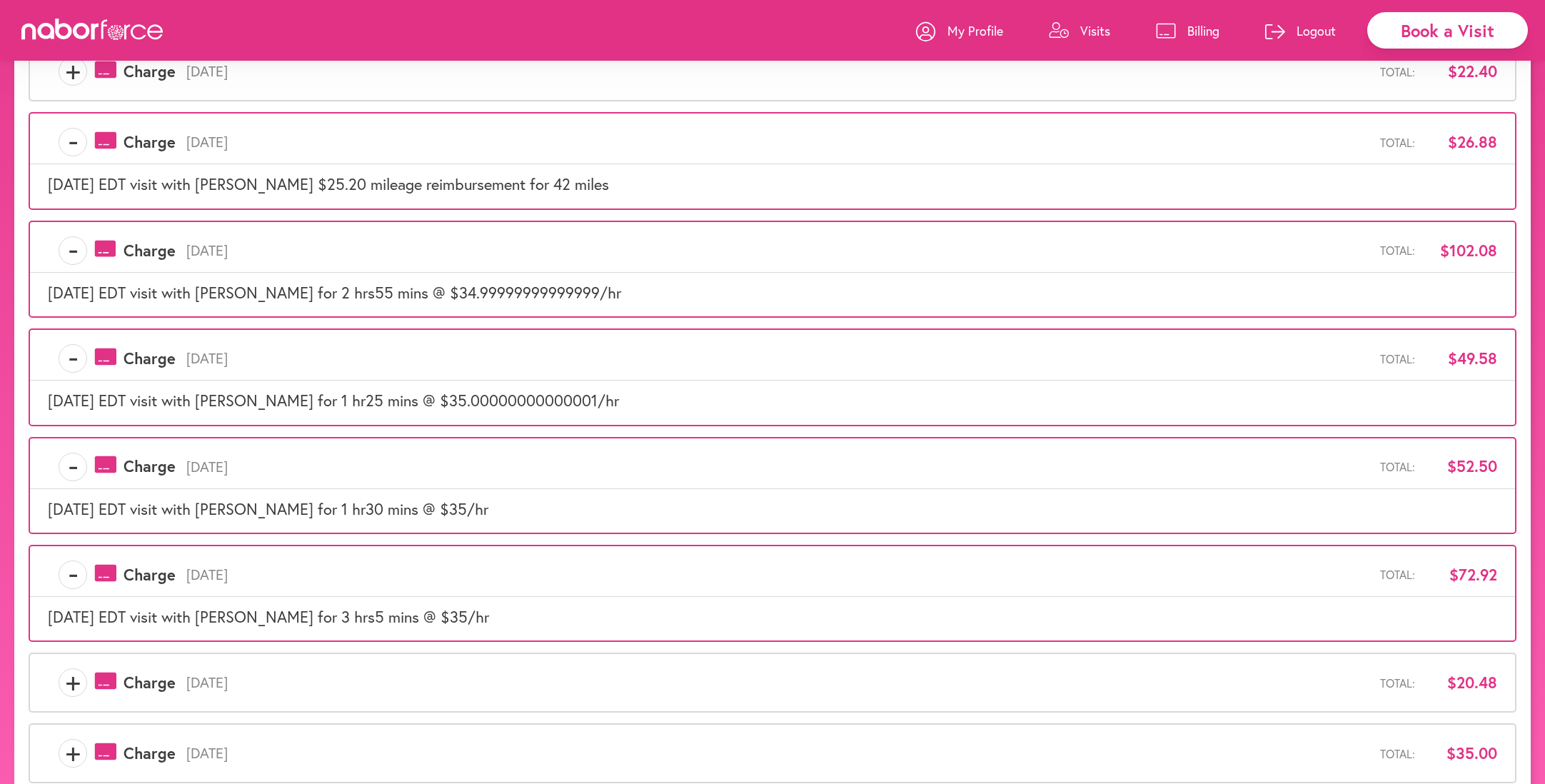
scroll to position [215, 0]
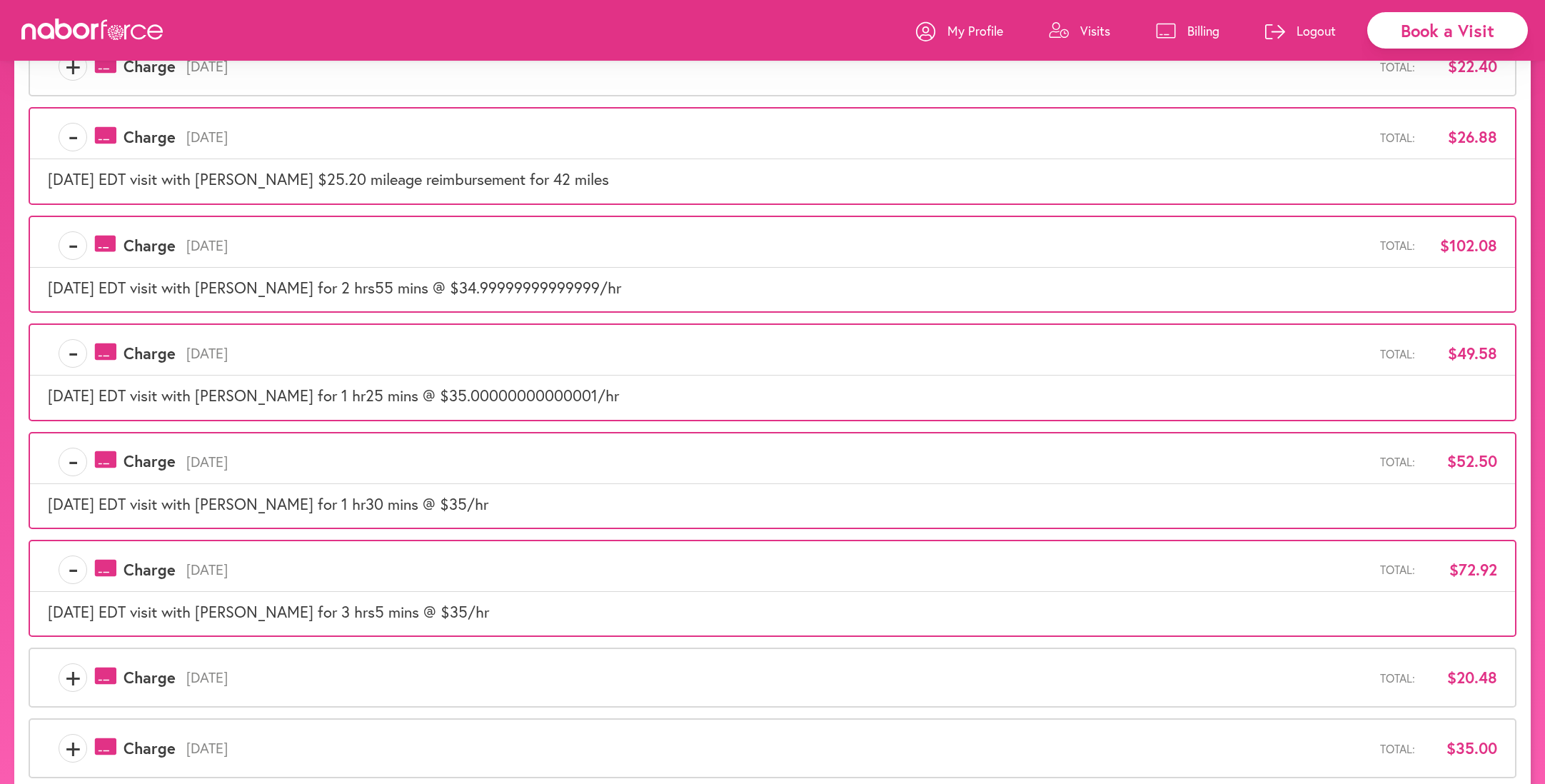
click at [69, 678] on span "+" at bounding box center [73, 678] width 27 height 28
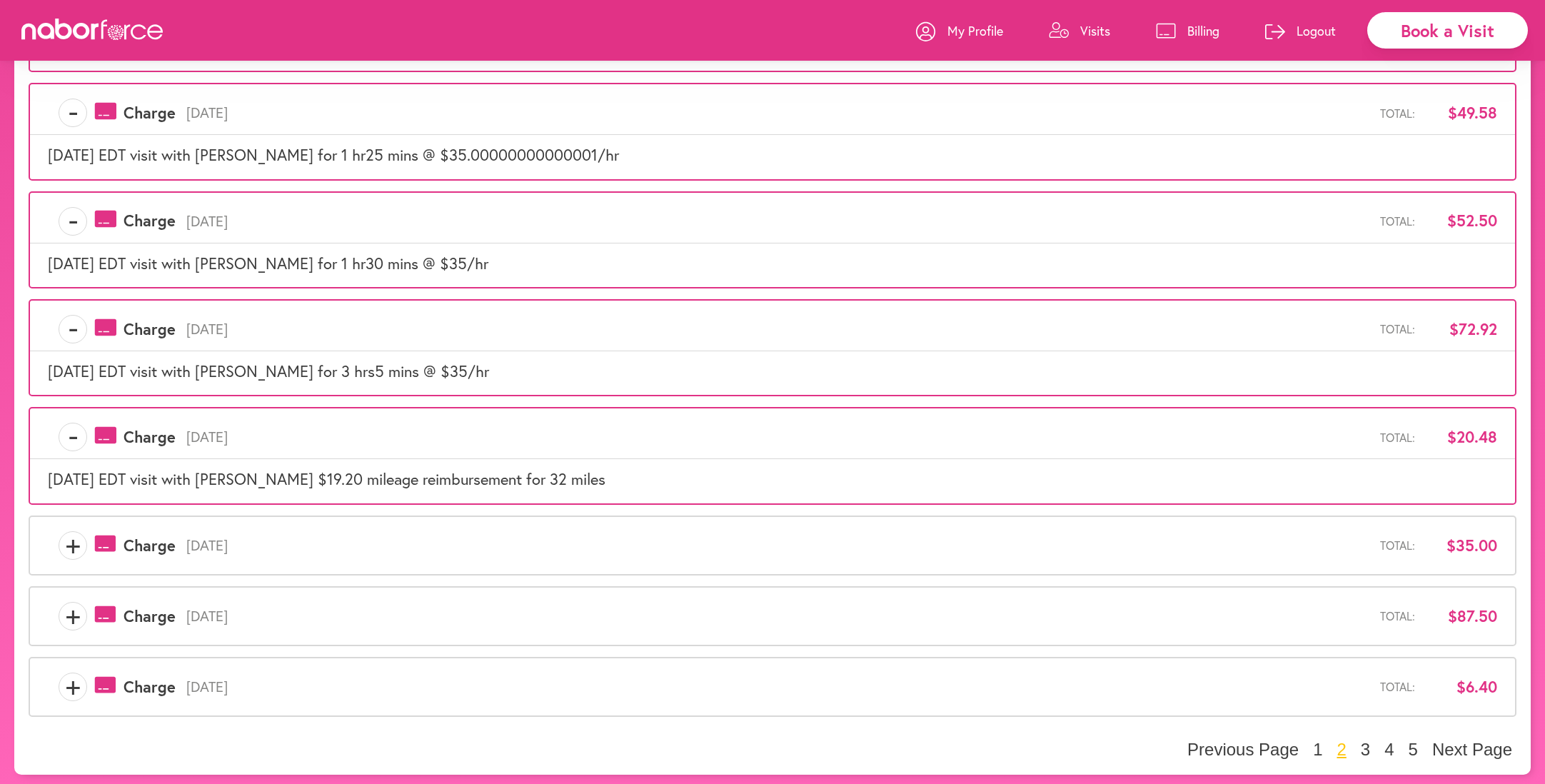
scroll to position [456, 0]
click at [65, 543] on span "+" at bounding box center [73, 545] width 27 height 28
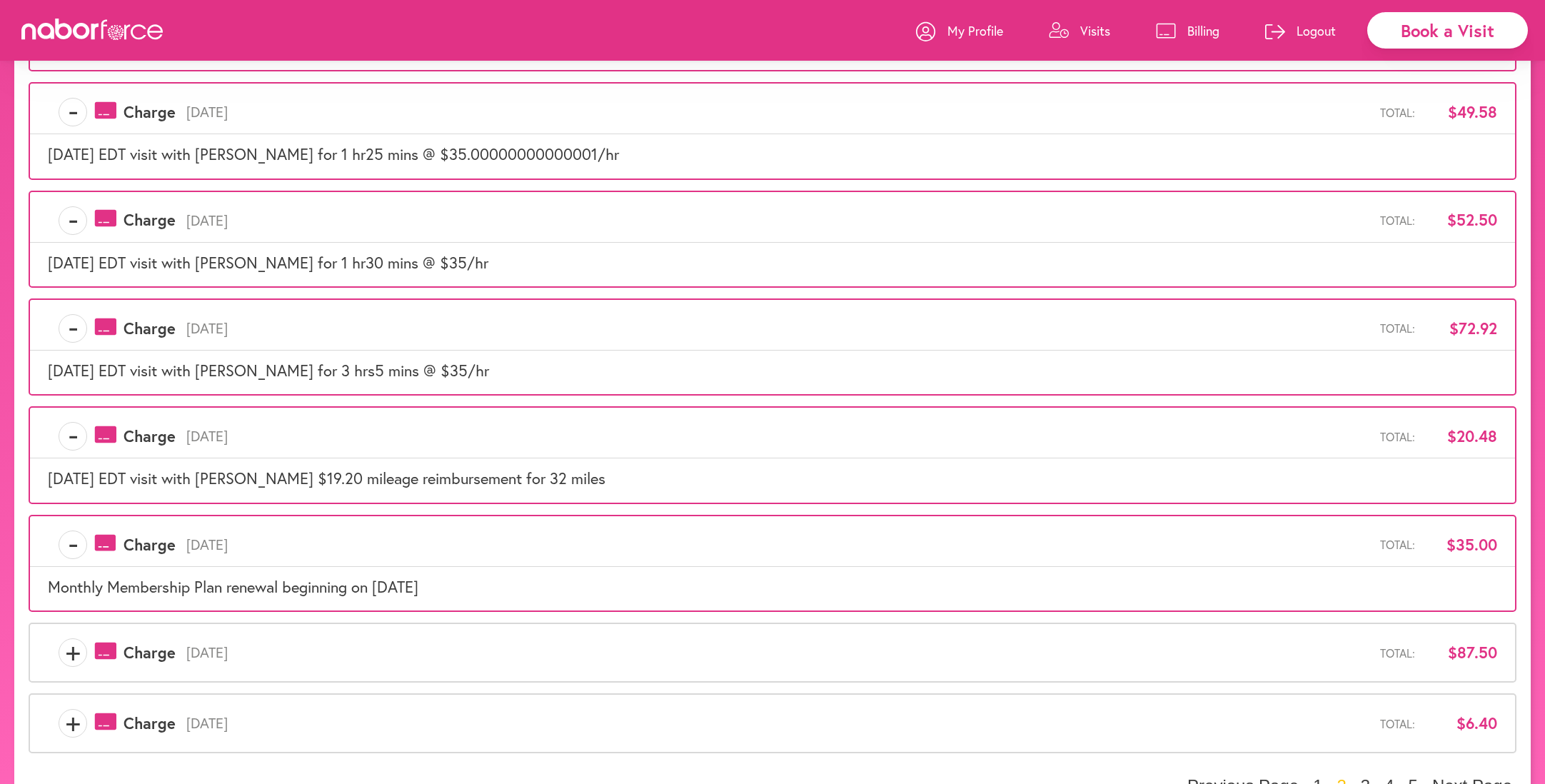
click at [67, 648] on span "+" at bounding box center [73, 652] width 27 height 28
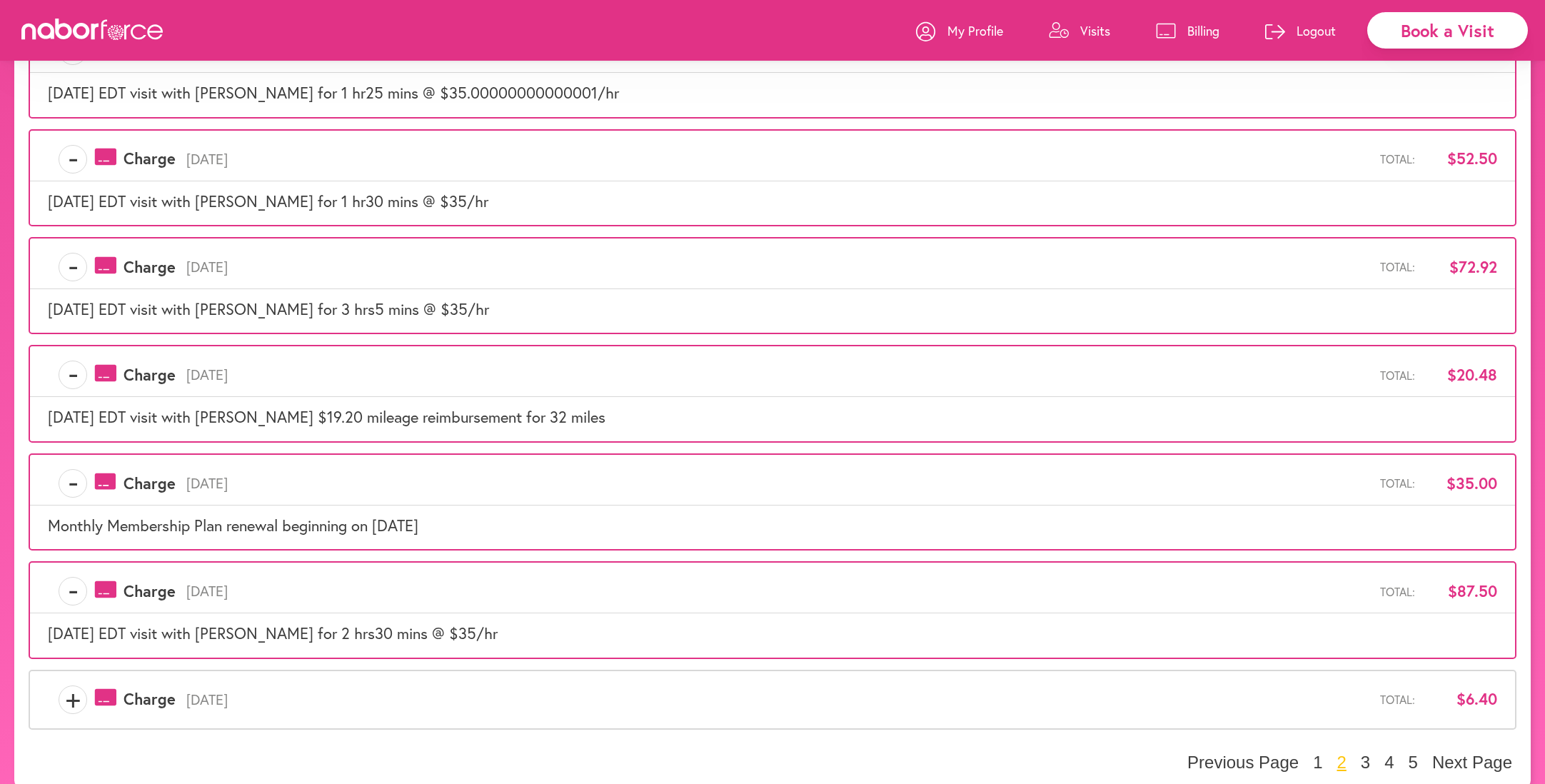
scroll to position [534, 0]
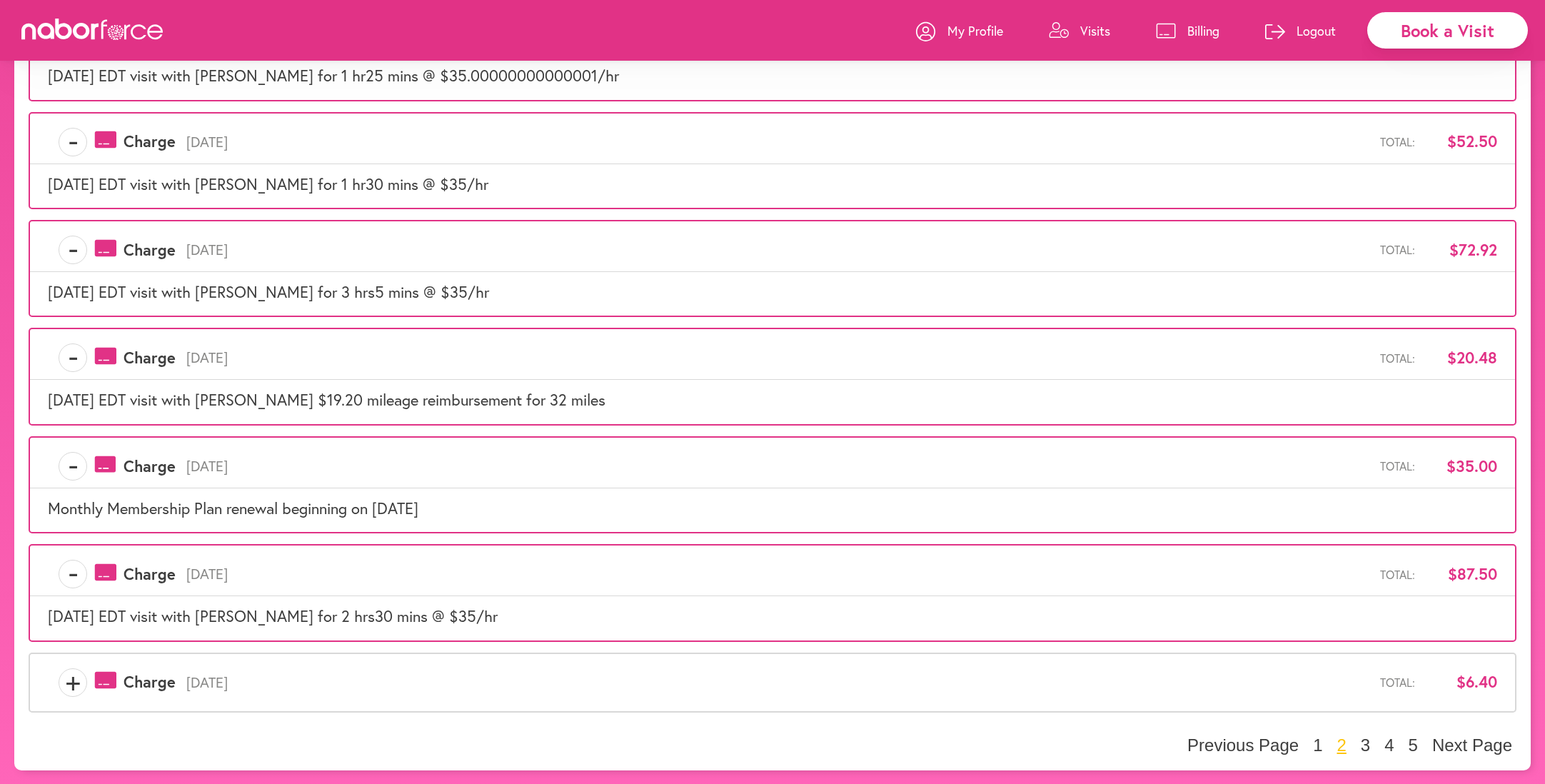
click at [70, 684] on span "+" at bounding box center [73, 682] width 27 height 28
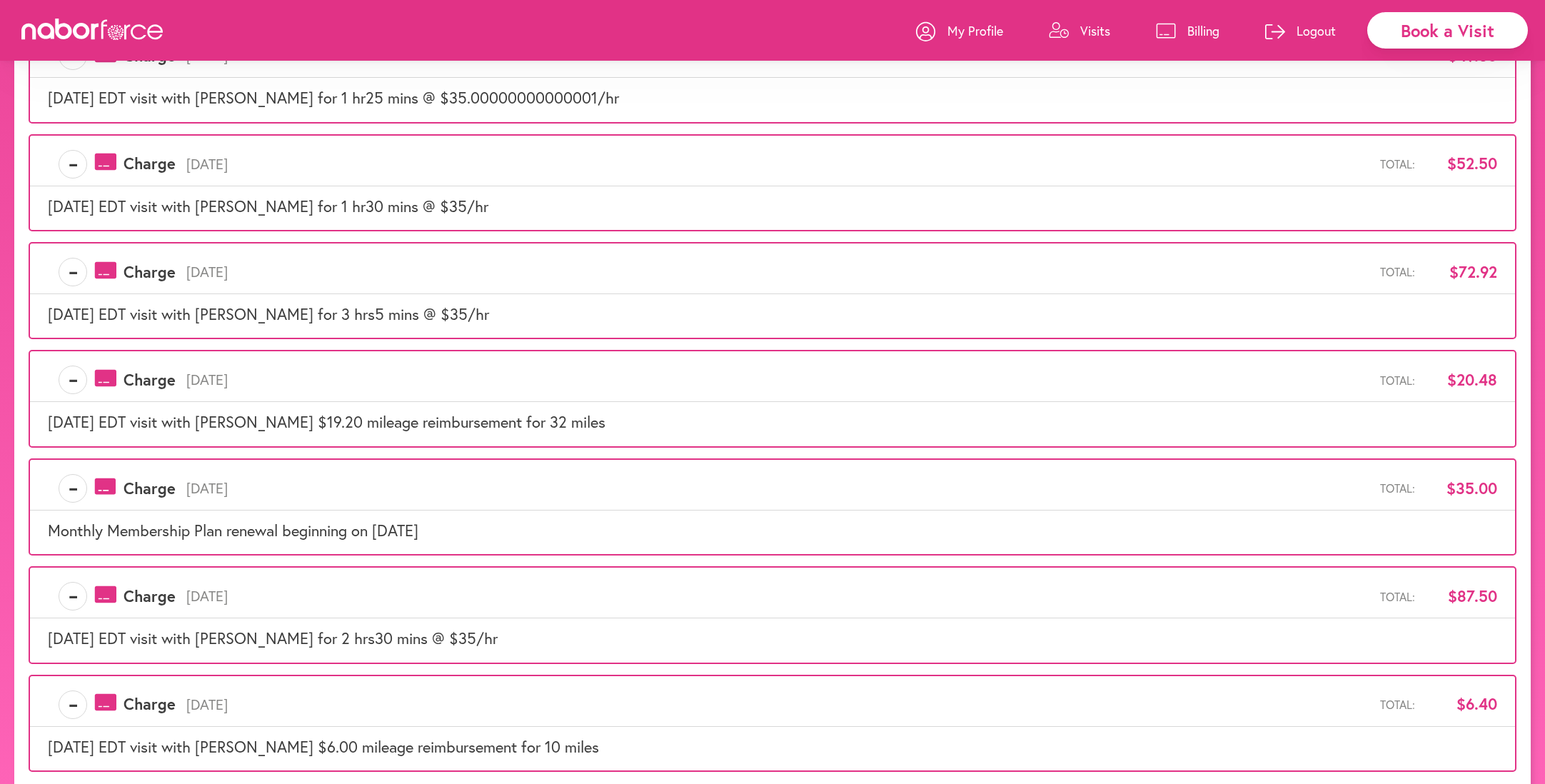
scroll to position [572, 0]
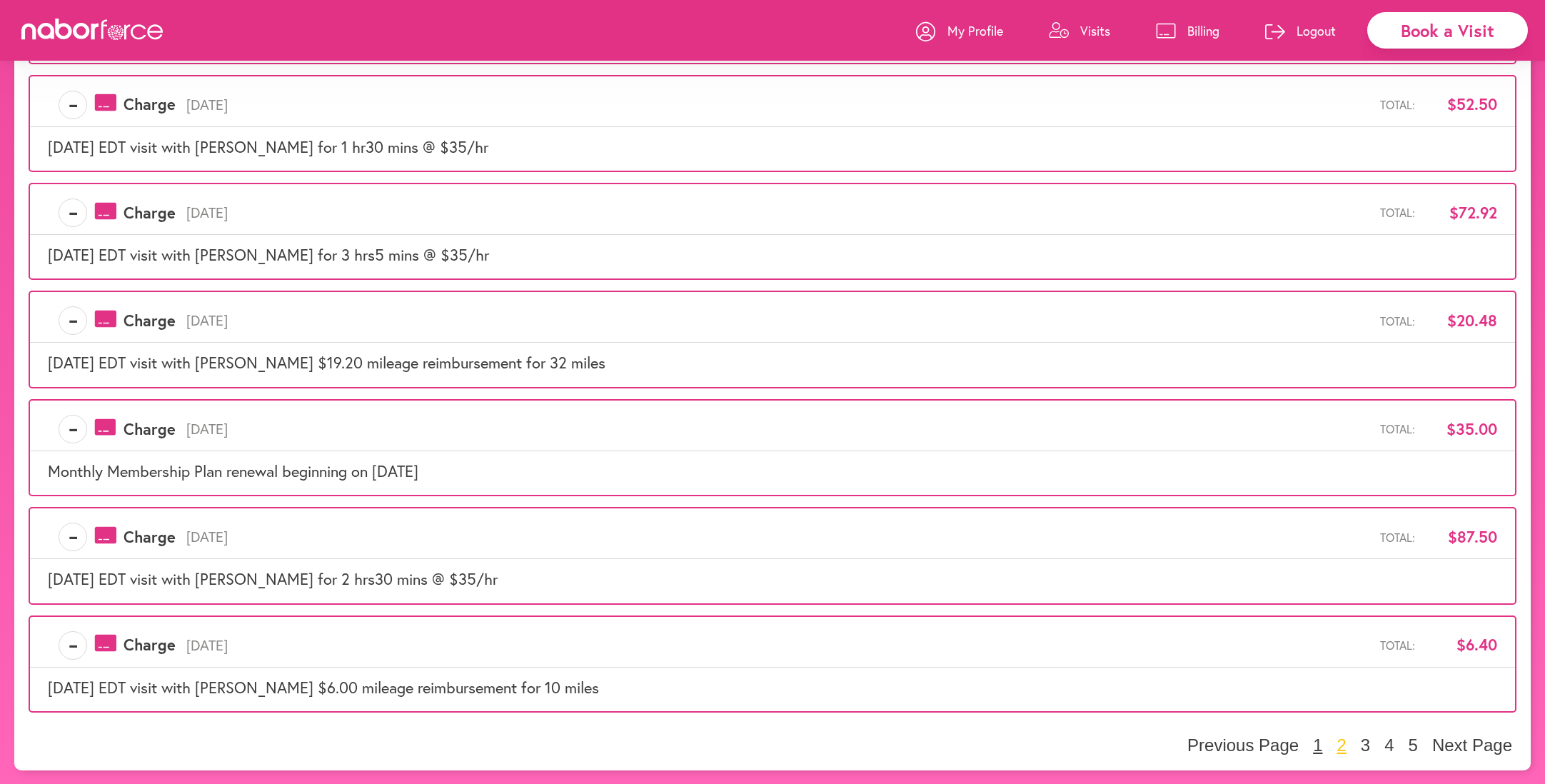
click at [1319, 747] on button "1" at bounding box center [1318, 745] width 18 height 22
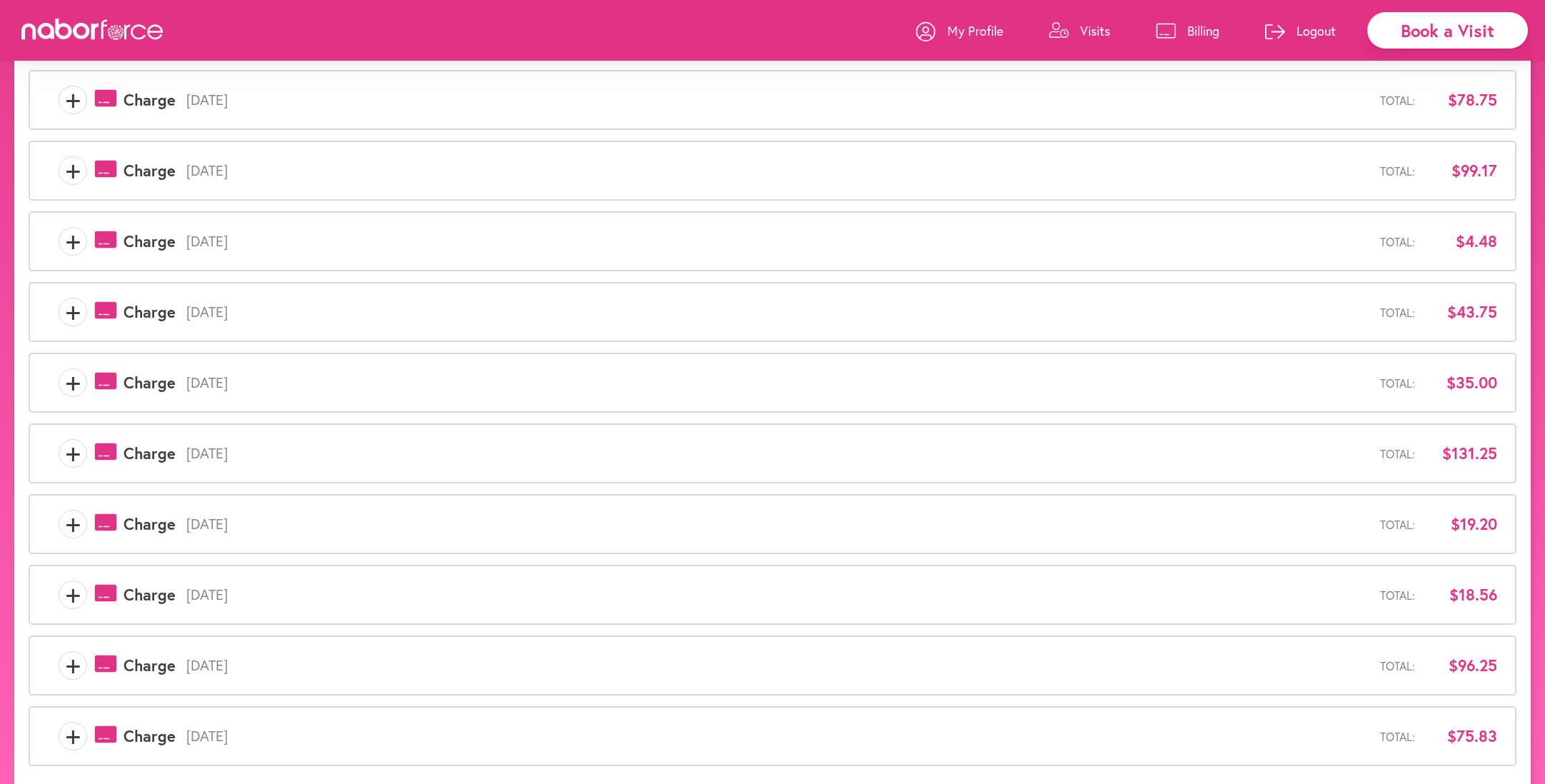
scroll to position [235, 0]
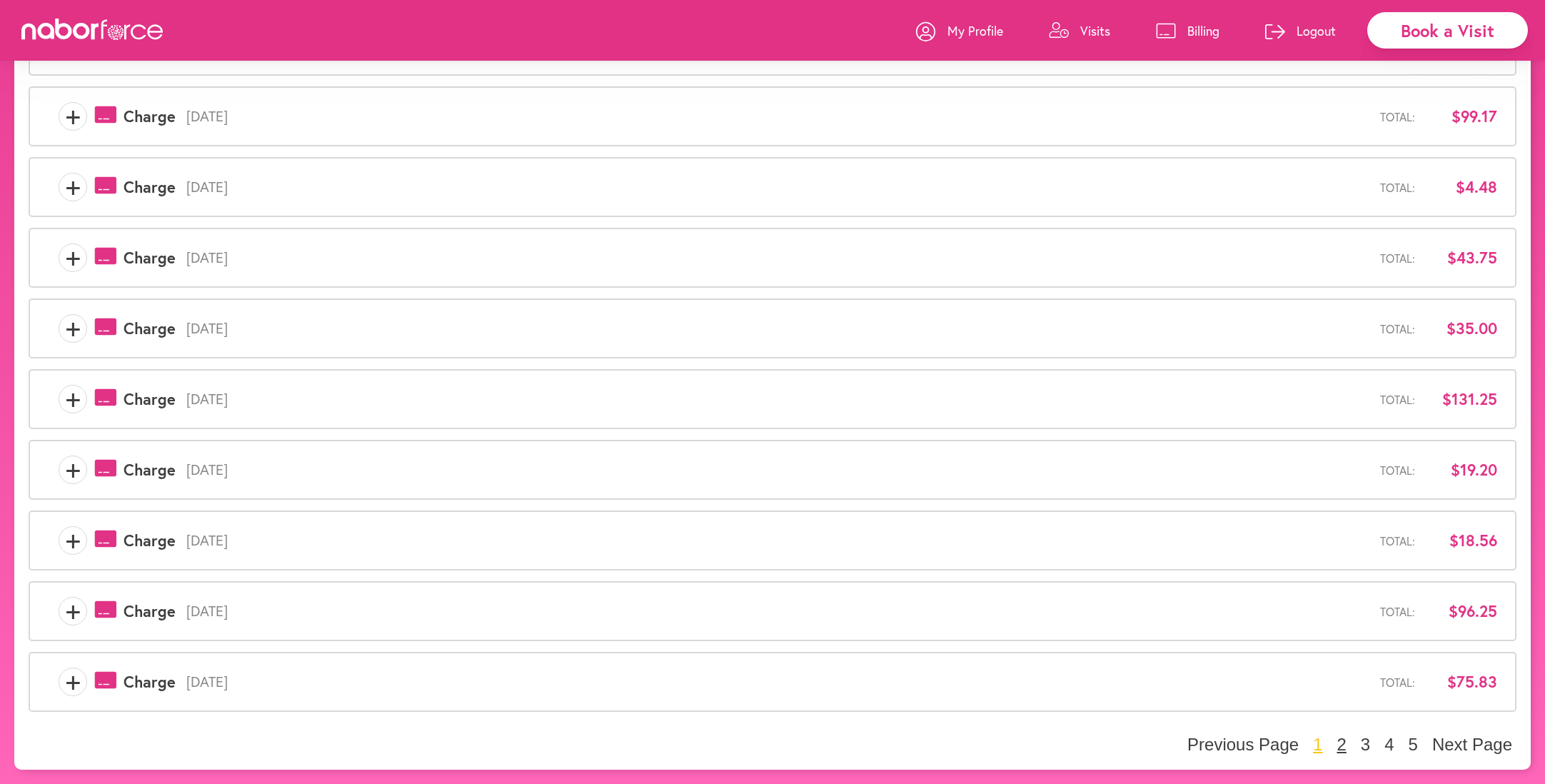
click at [1339, 744] on button "2" at bounding box center [1341, 744] width 18 height 22
click at [1361, 744] on button "3" at bounding box center [1365, 744] width 18 height 22
click at [1391, 747] on button "4" at bounding box center [1389, 744] width 18 height 22
click at [1410, 747] on button "5" at bounding box center [1413, 744] width 18 height 22
click at [1317, 744] on button "1" at bounding box center [1318, 744] width 18 height 22
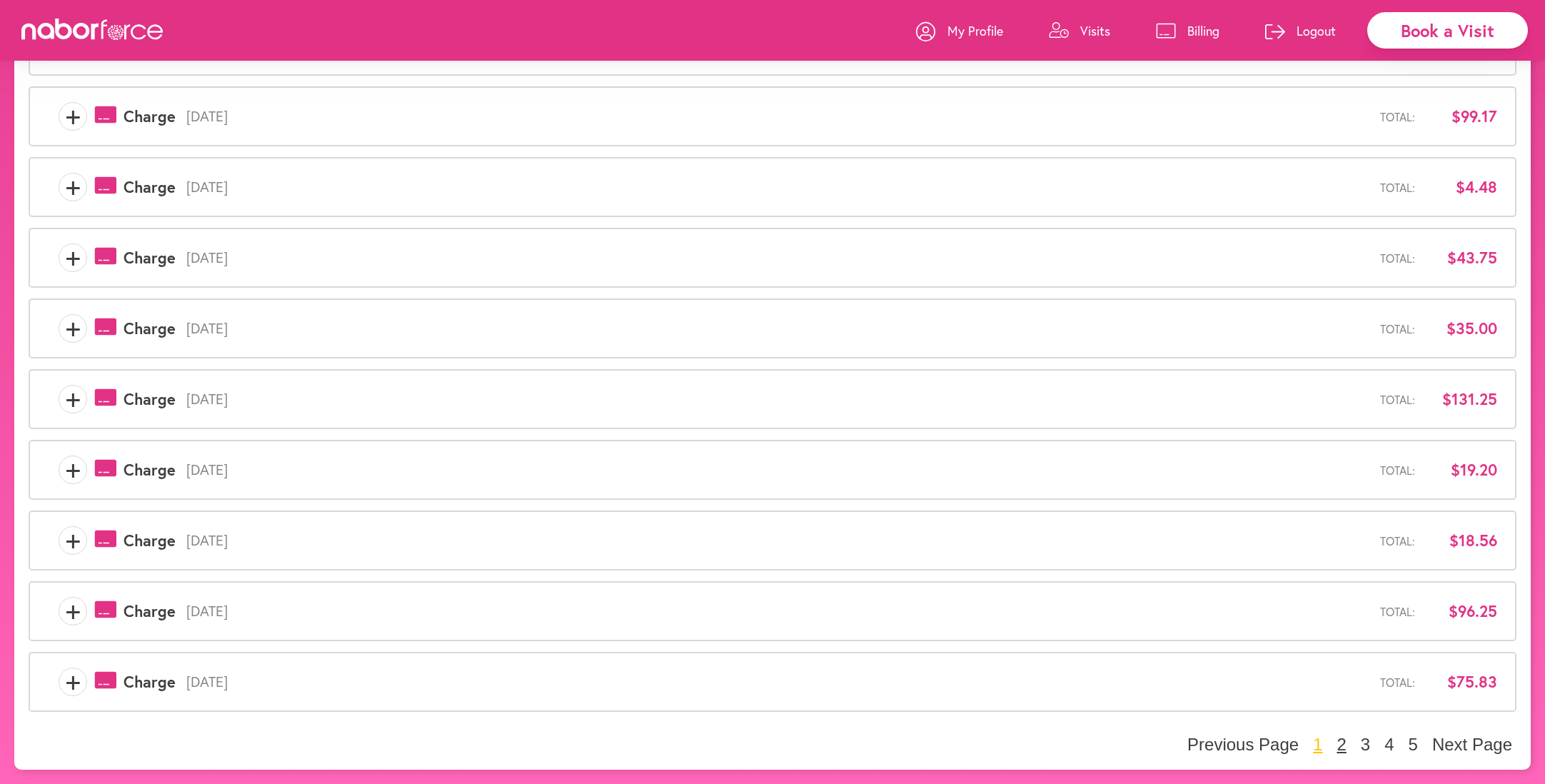
click at [1340, 740] on button "2" at bounding box center [1341, 744] width 18 height 22
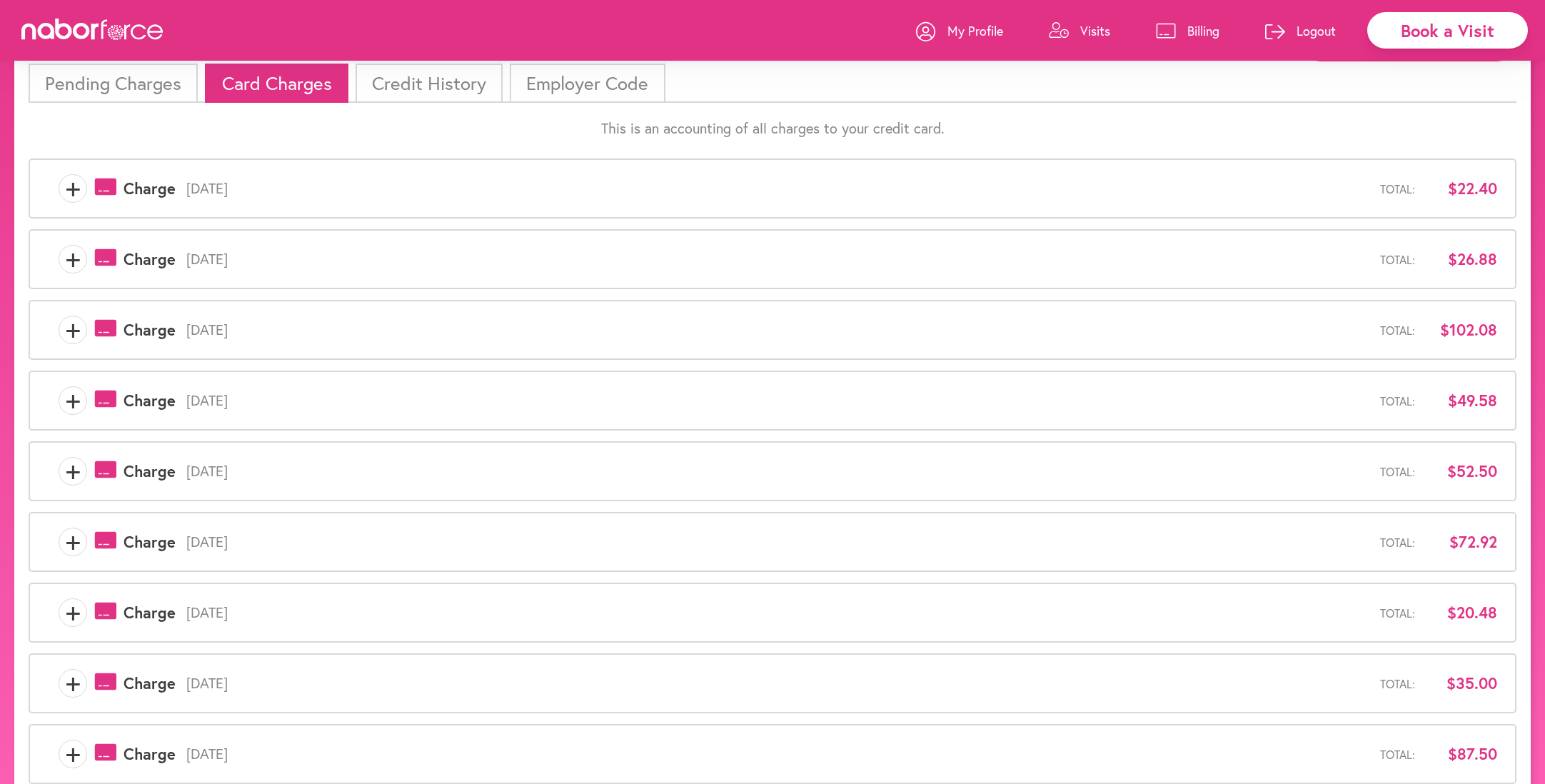
scroll to position [82, 0]
